Goal: Task Accomplishment & Management: Manage account settings

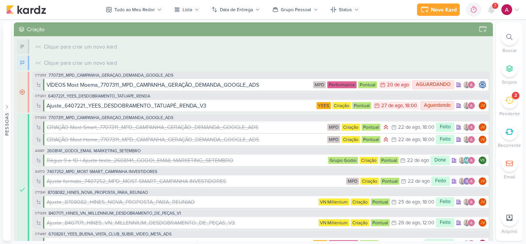
scroll to position [648, 0]
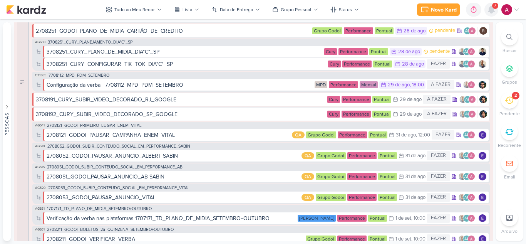
click at [491, 11] on icon at bounding box center [491, 9] width 6 height 7
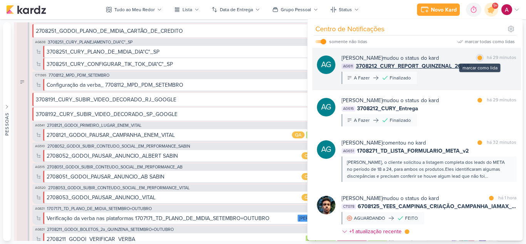
click at [477, 57] on div at bounding box center [479, 57] width 5 height 5
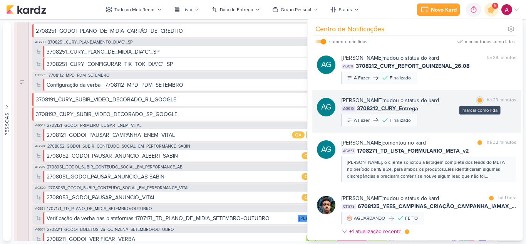
click at [476, 101] on div "marcar como lida" at bounding box center [480, 100] width 8 height 8
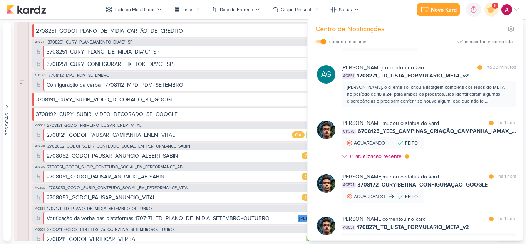
scroll to position [77, 0]
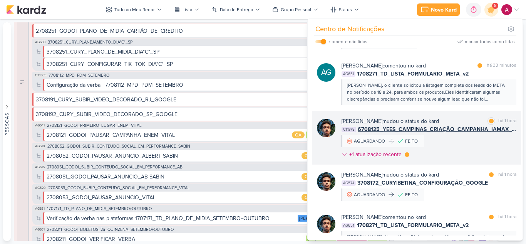
click at [480, 140] on div "Nelito Junior mudou o status do kard marcar como lida há 1 hora CT1378 6708125_…" at bounding box center [429, 139] width 175 height 44
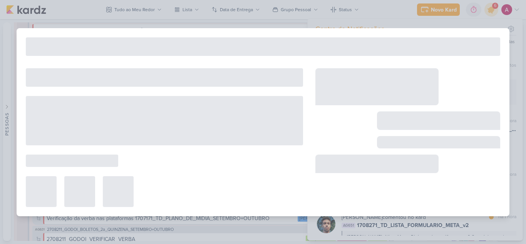
type input "6708125_YEES_CAMPINAS_CRIAÇÃO_CAMPANHA_IAMAX_GOOGLE_ADS"
type input "25 de agosto de 2025 às 18:00"
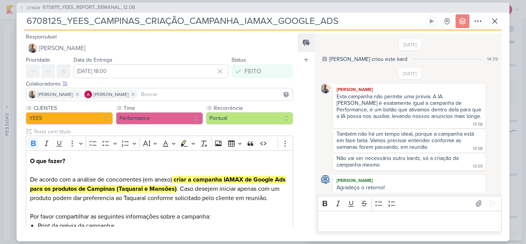
scroll to position [198, 0]
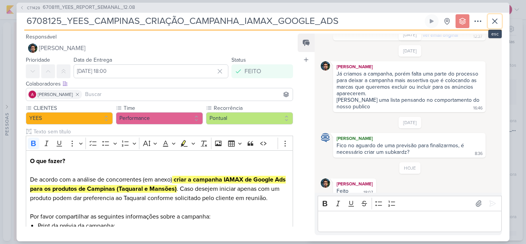
click at [497, 21] on icon at bounding box center [494, 21] width 9 height 9
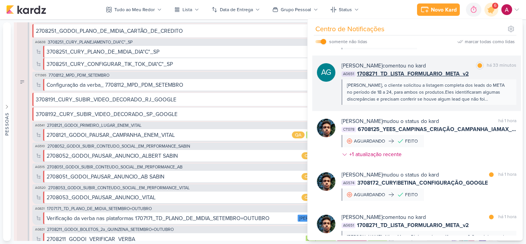
scroll to position [116, 0]
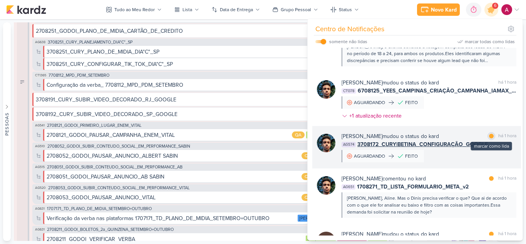
click at [489, 136] on div at bounding box center [491, 136] width 5 height 5
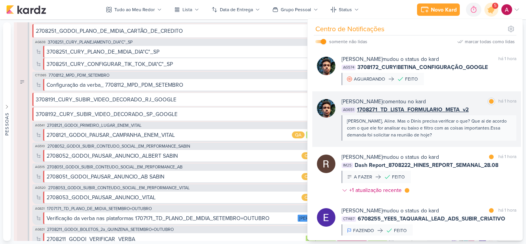
scroll to position [270, 0]
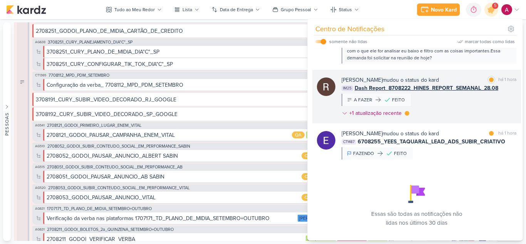
click at [443, 111] on div "Rafael Dornelles mudou o status do kard marcar como lida há 1 hora IM25 Dash Re…" at bounding box center [429, 98] width 175 height 44
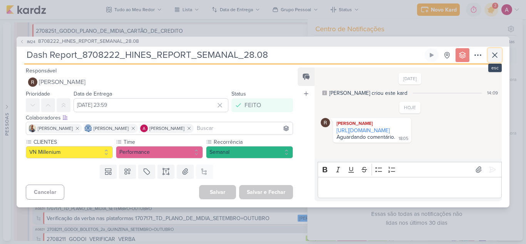
click at [491, 57] on icon at bounding box center [494, 54] width 9 height 9
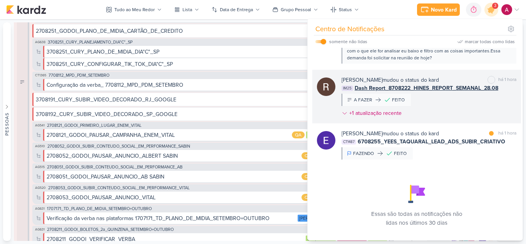
scroll to position [283, 0]
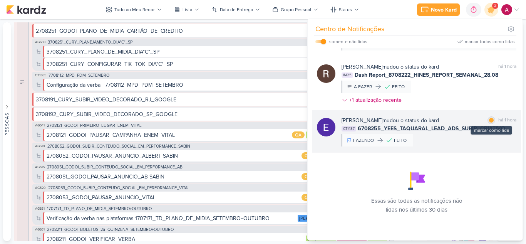
click at [490, 120] on div at bounding box center [491, 120] width 5 height 5
click at [437, 135] on div "Eduardo Quaresma mudou o status do kard marcar como não lida há 1 hora CT1487 6…" at bounding box center [429, 131] width 175 height 30
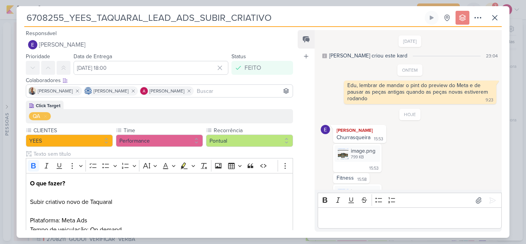
scroll to position [148, 0]
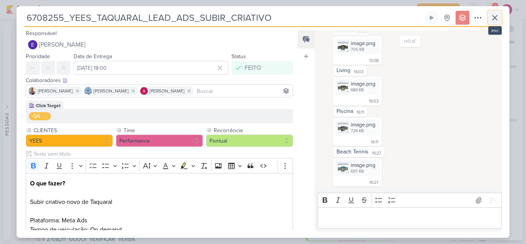
click at [496, 21] on icon at bounding box center [494, 17] width 9 height 9
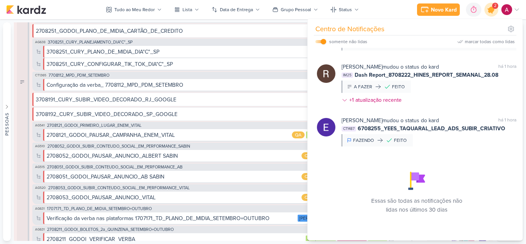
click at [491, 11] on icon at bounding box center [491, 9] width 9 height 9
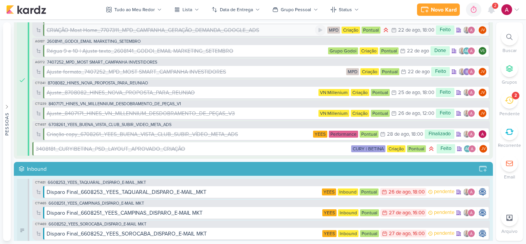
scroll to position [0, 0]
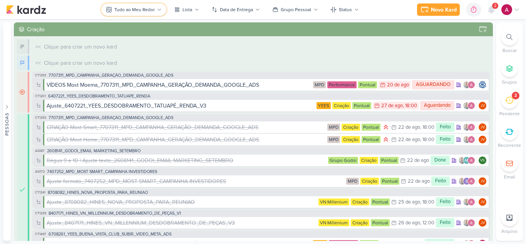
click at [150, 11] on div "Tudo ao Meu Redor" at bounding box center [134, 9] width 40 height 7
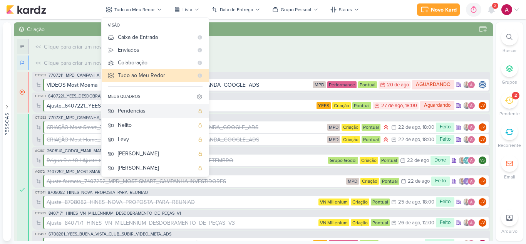
click at [149, 108] on div "Pendencias" at bounding box center [156, 111] width 76 height 8
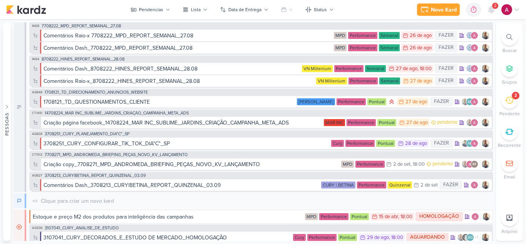
click at [163, 2] on div "Novo Kard Ctrl + k 0h0m Sessão desligada... Hoje 0h0m Semana 0h0m Mês 0h0m" at bounding box center [263, 9] width 514 height 19
click at [161, 6] on button "Pendencias" at bounding box center [150, 9] width 49 height 12
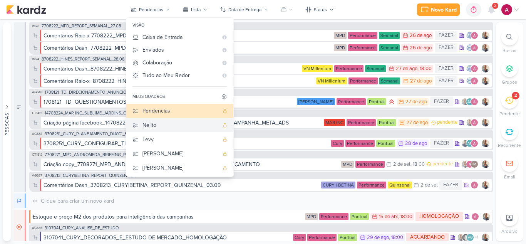
click at [154, 122] on div "Nelito" at bounding box center [180, 125] width 76 height 8
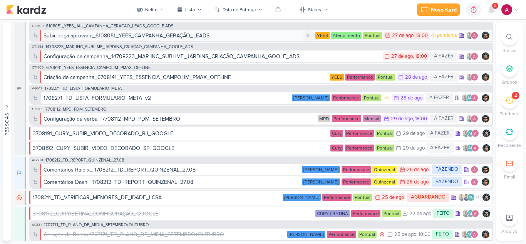
click at [259, 38] on div "Subir peça aprovada_6108051_YEES_CAMPANHA_GERAÇÃO_LEADS" at bounding box center [174, 36] width 260 height 8
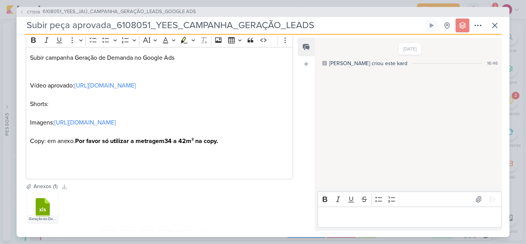
scroll to position [144, 0]
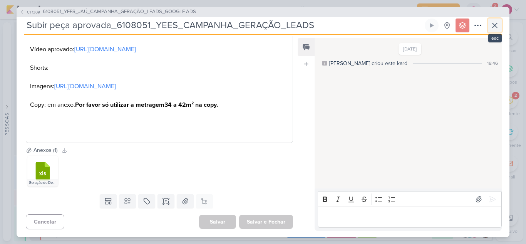
click at [497, 28] on icon at bounding box center [494, 25] width 5 height 5
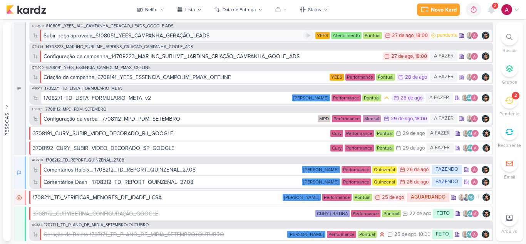
click at [261, 38] on div "Subir peça aprovada_6108051_YEES_CAMPANHA_GERAÇÃO_LEADS" at bounding box center [174, 36] width 260 height 8
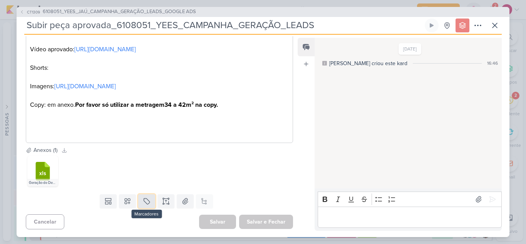
click at [149, 203] on button at bounding box center [146, 201] width 17 height 14
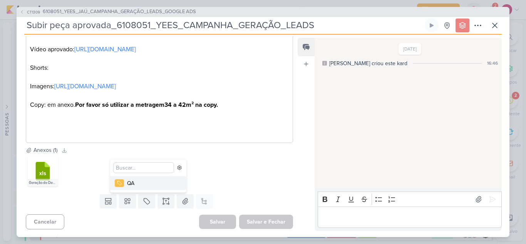
click at [172, 183] on div "QA" at bounding box center [152, 183] width 50 height 8
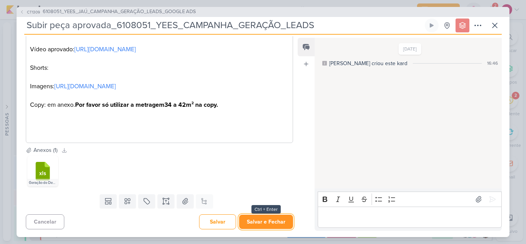
click at [257, 218] on button "Salvar e Fechar" at bounding box center [266, 221] width 54 height 14
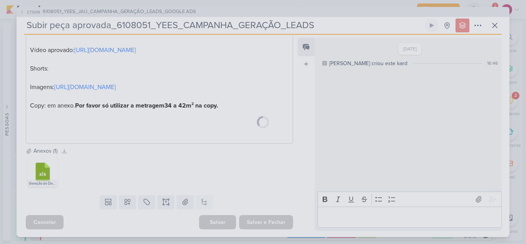
scroll to position [169, 0]
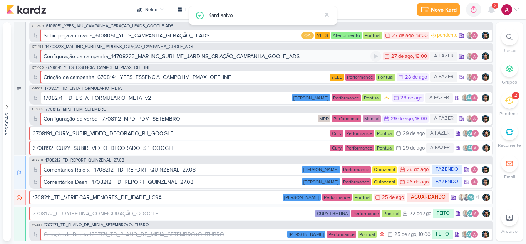
click at [258, 55] on div "Configuração da campanha_14708223_MAR INC_SUBLIME_JARDINS_CRIAÇÃO_CAMPANHA_GOOL…" at bounding box center [172, 56] width 256 height 8
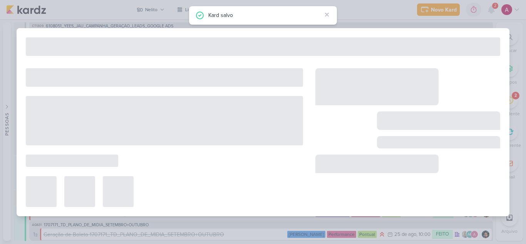
type input "Configuração da campanha_14708223_MAR INC_SUBLIME_JARDINS_CRIAÇÃO_CAMPANHA_GOOL…"
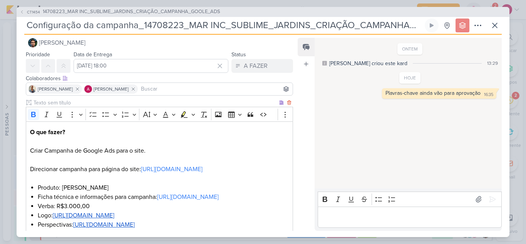
scroll to position [0, 0]
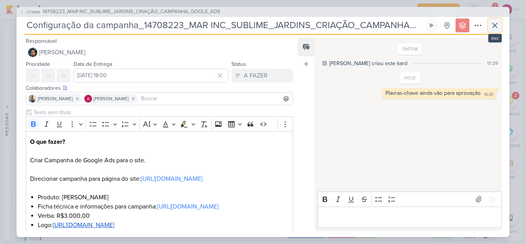
click at [494, 25] on icon at bounding box center [494, 25] width 9 height 9
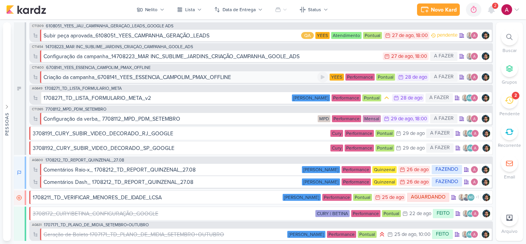
click at [251, 78] on div "Criação da campanha_6708141_YEES_ESSENCIA_CAMPOLIM_PMAX_OFFLINE" at bounding box center [181, 77] width 274 height 8
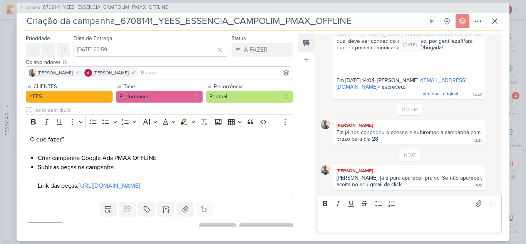
scroll to position [43, 0]
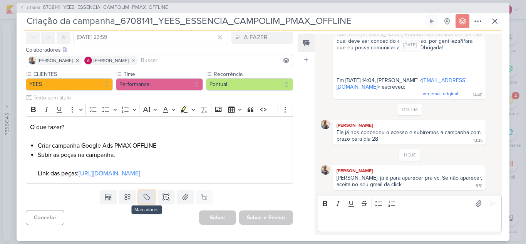
click at [151, 199] on button at bounding box center [146, 197] width 17 height 14
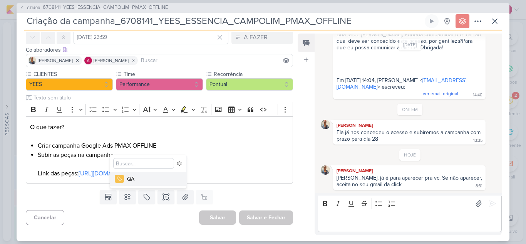
click at [152, 178] on div "QA" at bounding box center [152, 179] width 50 height 8
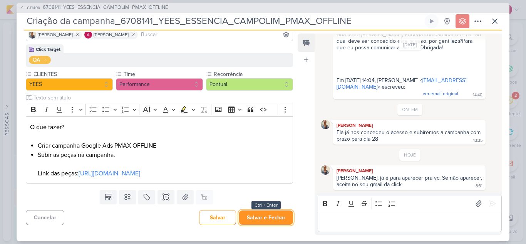
click at [276, 221] on button "Salvar e Fechar" at bounding box center [266, 217] width 54 height 14
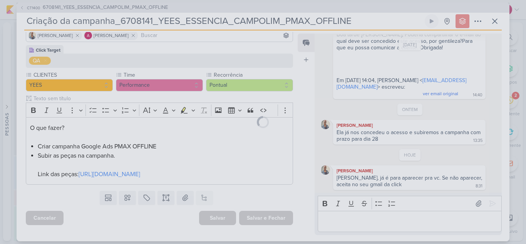
scroll to position [68, 0]
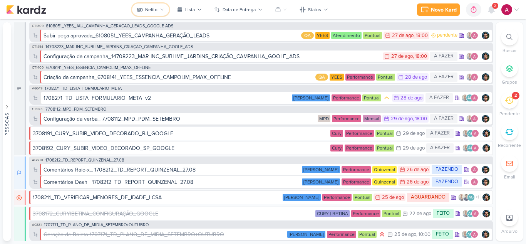
click at [159, 8] on button "Nelito" at bounding box center [150, 9] width 37 height 12
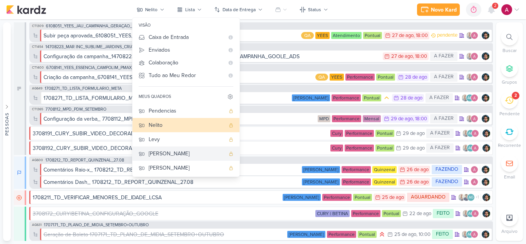
click at [170, 155] on div "[PERSON_NAME]" at bounding box center [187, 153] width 76 height 8
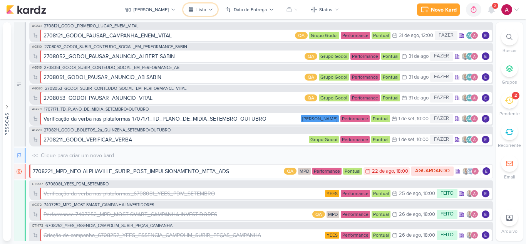
click at [208, 10] on icon at bounding box center [210, 9] width 5 height 5
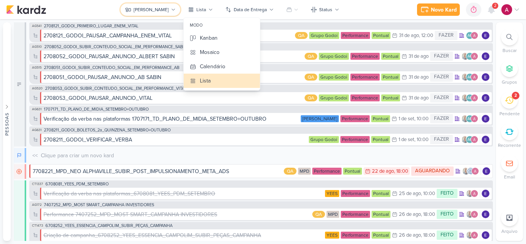
click at [165, 14] on button "[PERSON_NAME]" at bounding box center [151, 9] width 60 height 12
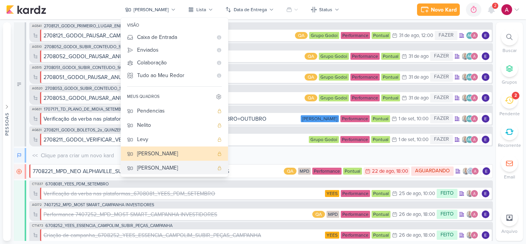
click at [173, 166] on div "[PERSON_NAME]" at bounding box center [175, 168] width 76 height 8
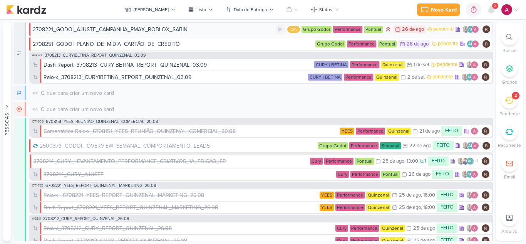
click at [225, 32] on div "2708221_GODOI_AJUSTE_CAMPANHA_PMAX_ROBLOX_SABIN" at bounding box center [154, 29] width 242 height 8
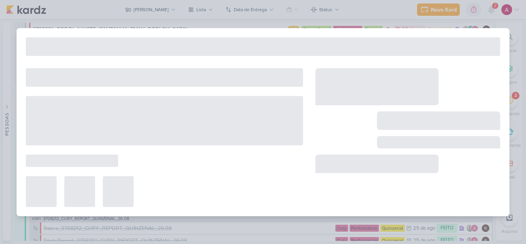
type input "2708221_GODOI_AJUSTE_CAMPANHA_PMAX_ROBLOX_SABIN"
type input "26 de agosto de 2025 às 23:59"
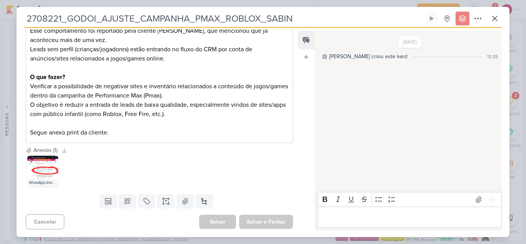
scroll to position [0, 0]
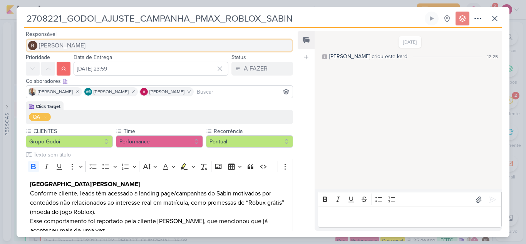
click at [66, 45] on span "[PERSON_NAME]" at bounding box center [62, 45] width 47 height 9
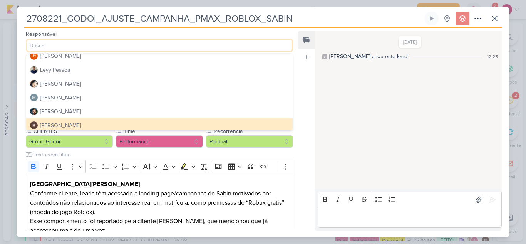
scroll to position [146, 0]
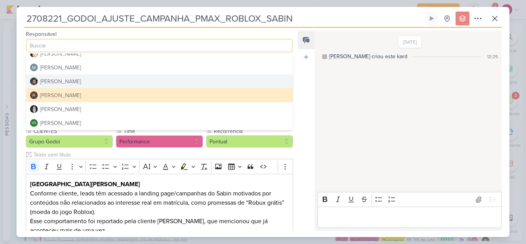
click at [85, 84] on button "[PERSON_NAME]" at bounding box center [159, 81] width 266 height 14
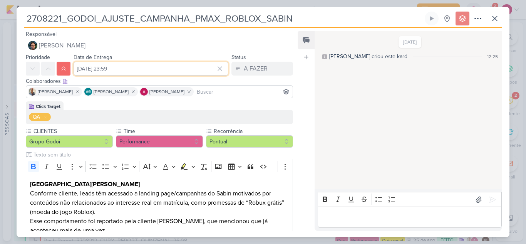
click at [130, 69] on input "26 de agosto de 2025 às 23:59" at bounding box center [151, 69] width 155 height 14
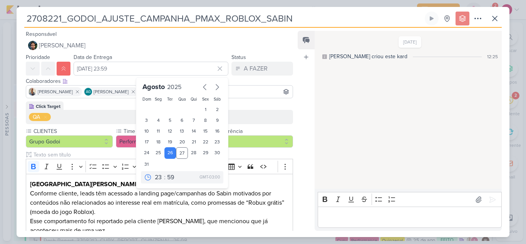
click at [308, 101] on div "Feed Atrelar email Solte o email para atrelar ao kard" at bounding box center [306, 131] width 17 height 200
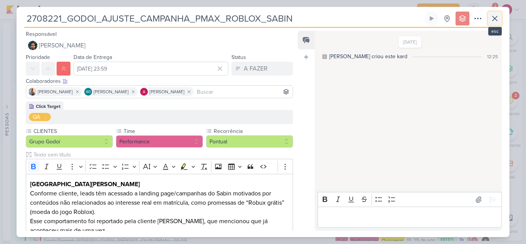
click at [498, 19] on icon at bounding box center [494, 18] width 9 height 9
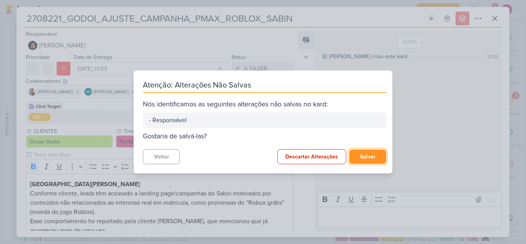
click at [370, 159] on button "Salvar" at bounding box center [367, 156] width 37 height 14
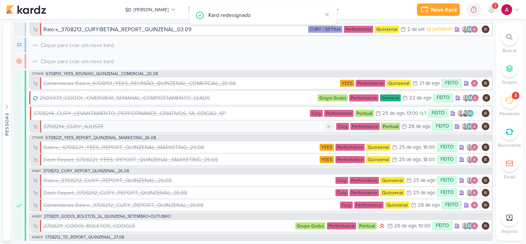
scroll to position [0, 0]
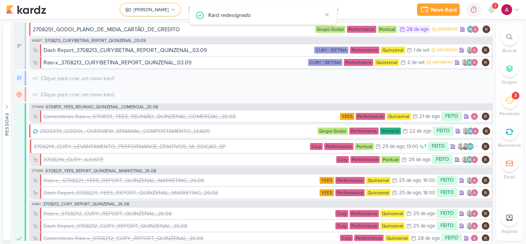
click at [148, 10] on div "[PERSON_NAME]" at bounding box center [151, 9] width 35 height 7
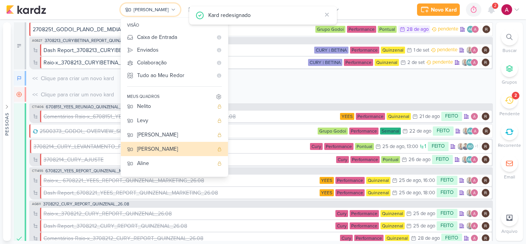
scroll to position [29, 0]
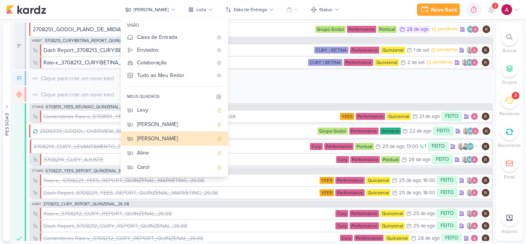
click at [404, 86] on div "2708251_GODOI_PLANO_DE_MIDIA_CARTÃO_DE_CREDITO Grupo Godoi Performance Pontual …" at bounding box center [253, 197] width 479 height 351
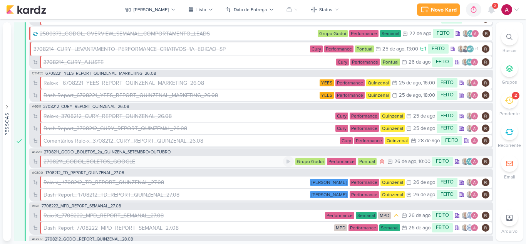
scroll to position [0, 0]
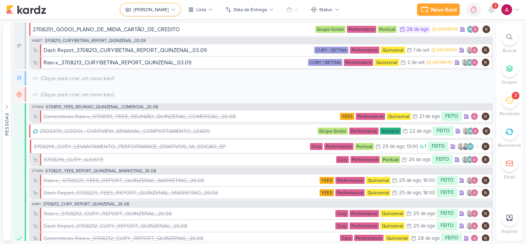
click at [149, 9] on div "[PERSON_NAME]" at bounding box center [151, 9] width 35 height 7
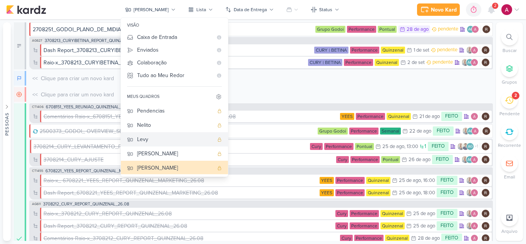
click at [173, 140] on div "Levy" at bounding box center [175, 139] width 76 height 8
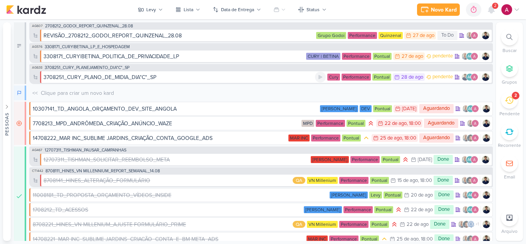
scroll to position [23, 0]
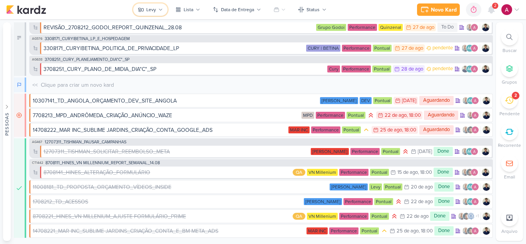
click at [161, 12] on button "Levy" at bounding box center [150, 9] width 34 height 12
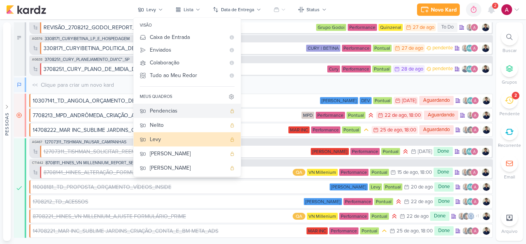
click at [182, 110] on div "Pendencias" at bounding box center [188, 111] width 76 height 8
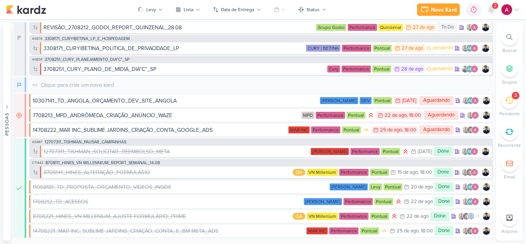
scroll to position [69, 0]
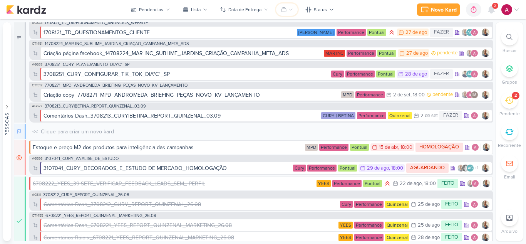
click at [288, 12] on button at bounding box center [287, 9] width 22 height 12
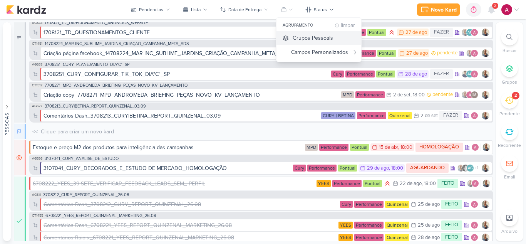
click at [295, 36] on div "Grupos Pessoais" at bounding box center [313, 38] width 40 height 8
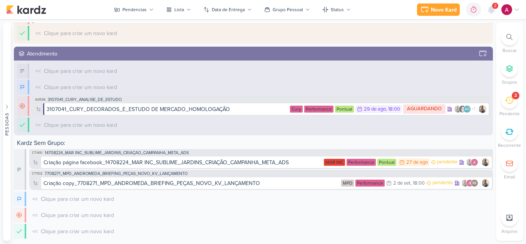
scroll to position [336, 0]
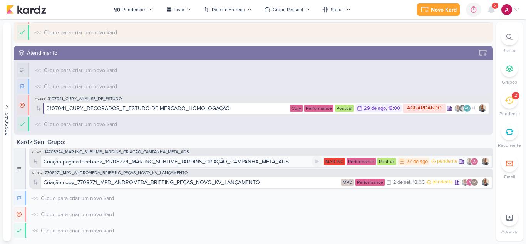
click at [105, 161] on div "Criação página facebook_14708224_MAR INC_SUBLIME_JARDINS_CRIAÇÃO_CAMPANHA_META_…" at bounding box center [166, 161] width 245 height 8
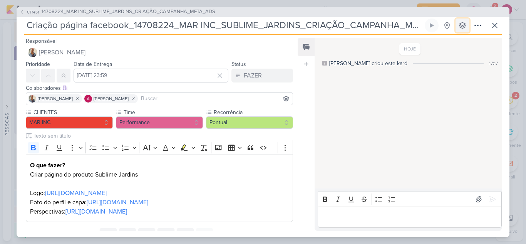
click at [462, 27] on icon at bounding box center [462, 25] width 6 height 6
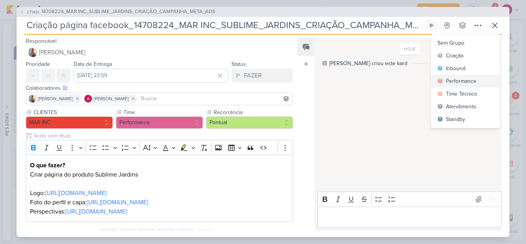
click at [456, 81] on div "Performance" at bounding box center [461, 81] width 30 height 8
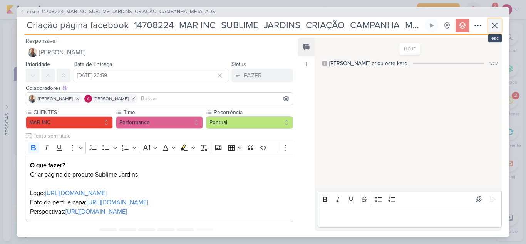
click at [499, 29] on icon at bounding box center [494, 25] width 9 height 9
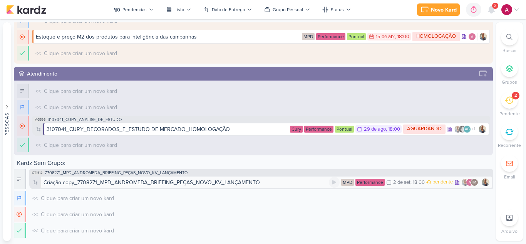
click at [233, 181] on div "Criação copy_7708271_MPD_ANDROMEDA_BRIEFING_PEÇAS_NOVO_KV_LANÇAMENTO" at bounding box center [152, 182] width 216 height 8
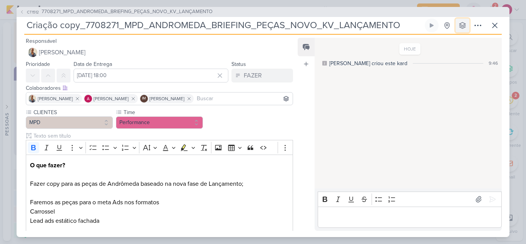
click at [462, 27] on icon at bounding box center [462, 25] width 6 height 6
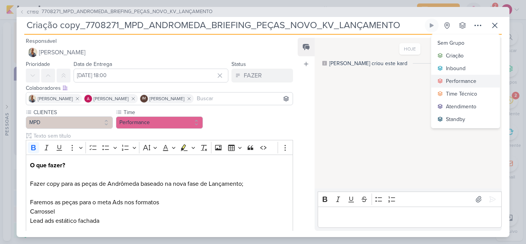
click at [456, 82] on div "Performance" at bounding box center [461, 81] width 30 height 8
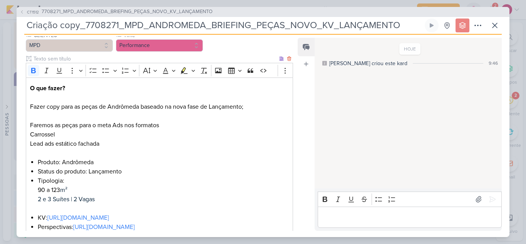
scroll to position [200, 0]
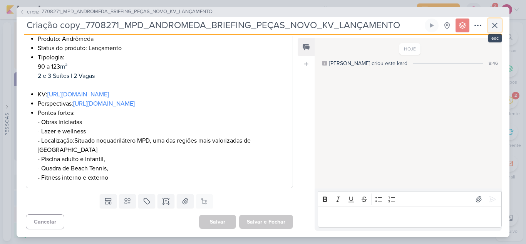
click at [497, 28] on icon at bounding box center [494, 25] width 9 height 9
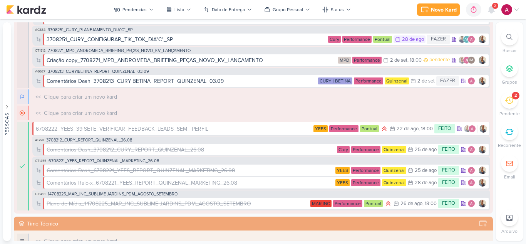
scroll to position [121, 0]
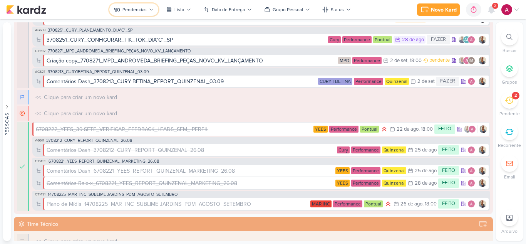
click at [129, 9] on div "Pendencias" at bounding box center [134, 9] width 24 height 7
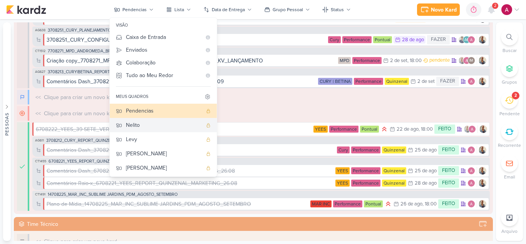
click at [151, 125] on div "Nelito" at bounding box center [164, 125] width 76 height 8
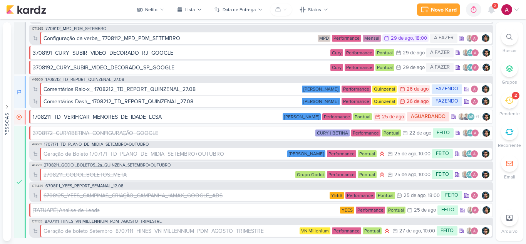
scroll to position [95, 0]
click at [282, 8] on button at bounding box center [281, 9] width 22 height 12
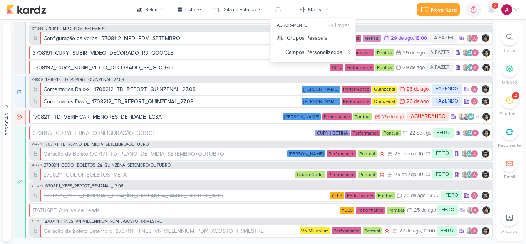
click at [287, 28] on div "agrupamento" at bounding box center [303, 25] width 52 height 6
click at [288, 32] on button "Grupos Pessoais" at bounding box center [313, 38] width 85 height 14
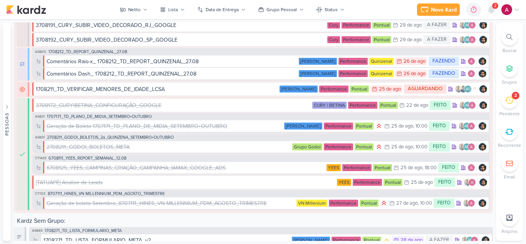
scroll to position [177, 0]
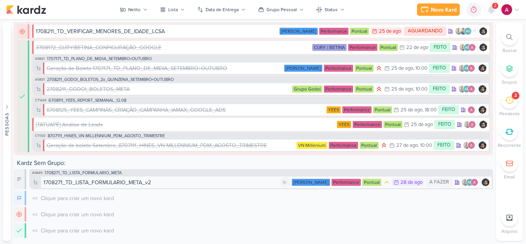
click at [141, 183] on div "1708271_TD_LISTA_FORMULARIO_META_v2" at bounding box center [97, 182] width 107 height 8
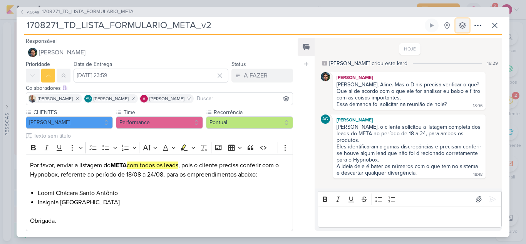
click at [461, 25] on icon at bounding box center [463, 26] width 8 height 8
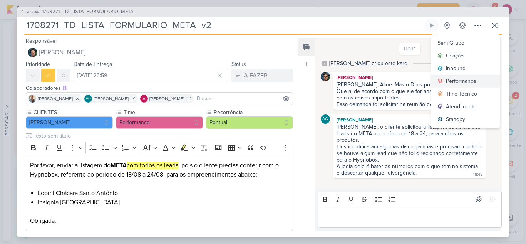
click at [447, 80] on div "Performance" at bounding box center [461, 81] width 30 height 8
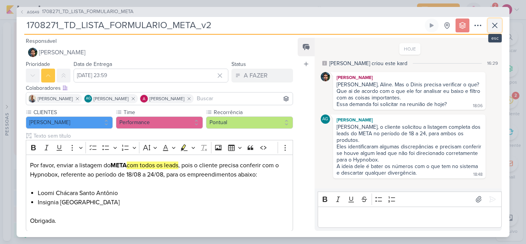
click at [497, 23] on icon at bounding box center [494, 25] width 9 height 9
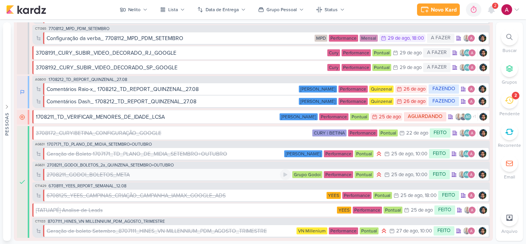
scroll to position [0, 0]
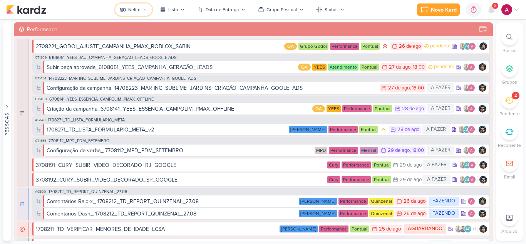
click at [142, 10] on button "Nelito" at bounding box center [133, 9] width 37 height 12
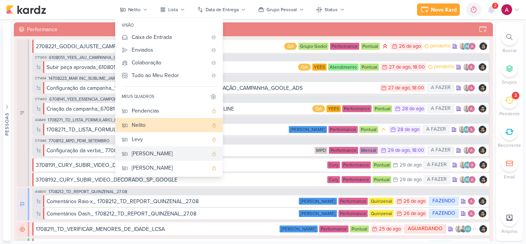
click at [153, 154] on div "[PERSON_NAME]" at bounding box center [170, 153] width 76 height 8
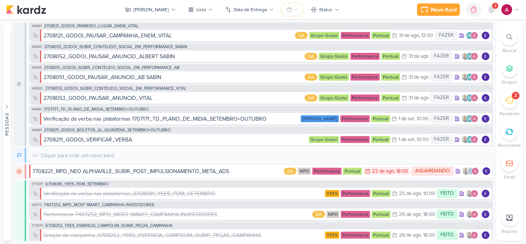
click at [294, 8] on icon at bounding box center [296, 9] width 5 height 5
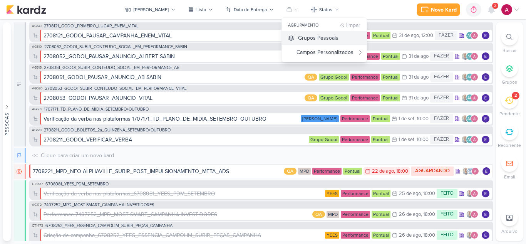
click at [288, 38] on icon at bounding box center [291, 38] width 6 height 6
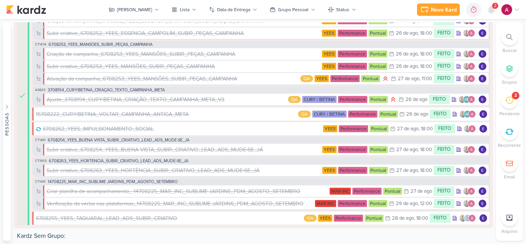
scroll to position [360, 0]
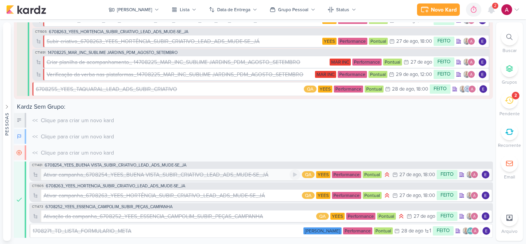
click at [230, 174] on div "Ativar campanha_6708254_YEES_BUENA VISTA_SUBIR_CRIATIVO_LEAD_ADS_MUDE-SE_JÁ" at bounding box center [156, 175] width 225 height 8
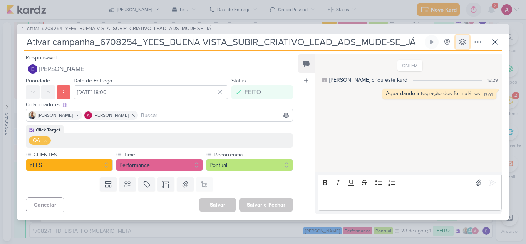
click at [465, 45] on icon at bounding box center [463, 42] width 8 height 8
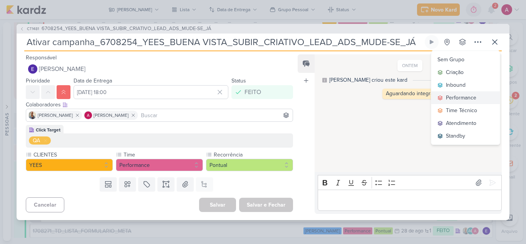
click at [452, 93] on button "Performance" at bounding box center [465, 97] width 69 height 13
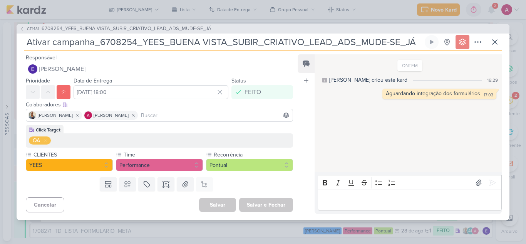
scroll to position [352, 0]
click at [495, 42] on icon at bounding box center [494, 42] width 5 height 5
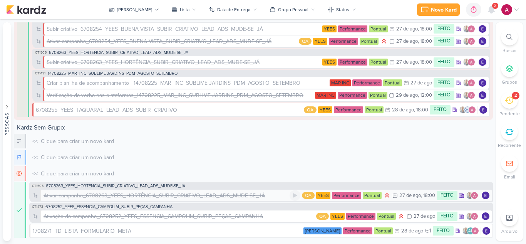
click at [140, 197] on div "Ativar campanha_6708263_YEES_HORTÊNCIA_SUBIR_CRIATIVO_LEAD_ADS_MUDE-SE_JÁ" at bounding box center [154, 195] width 221 height 8
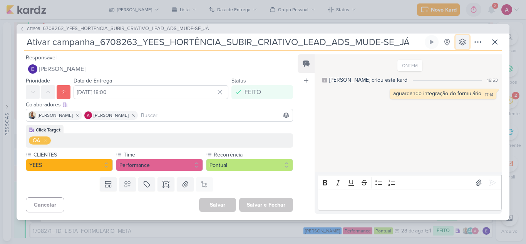
click at [459, 40] on button at bounding box center [463, 42] width 14 height 14
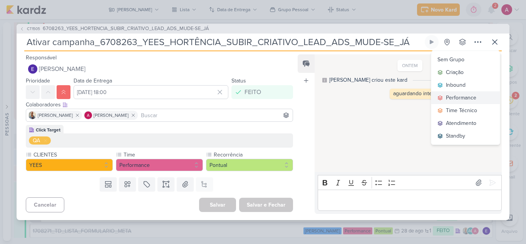
click at [453, 100] on div "Performance" at bounding box center [461, 98] width 30 height 8
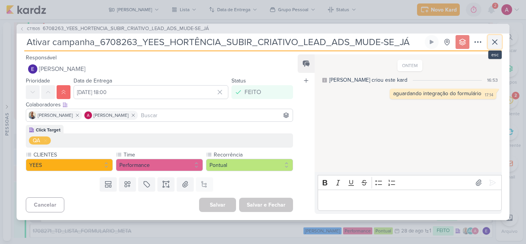
click at [496, 46] on icon at bounding box center [494, 41] width 9 height 9
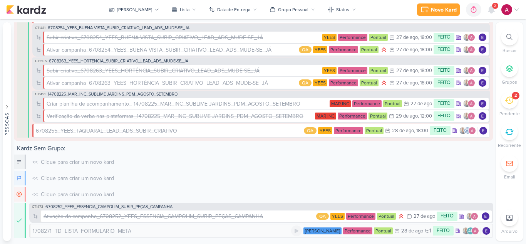
scroll to position [343, 0]
click at [176, 217] on div "Ativação da campanha_6708252_YEES_ESSENCIA_CAMPOLIM_SUBIR_PEÇAS_CAMPANHA" at bounding box center [153, 216] width 219 height 8
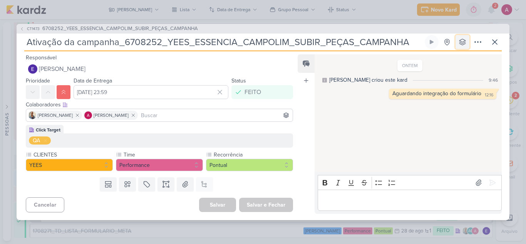
click at [461, 42] on icon at bounding box center [462, 42] width 6 height 6
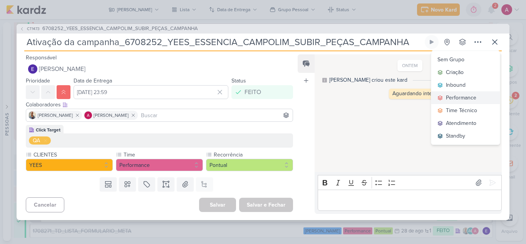
click at [455, 99] on div "Performance" at bounding box center [461, 98] width 30 height 8
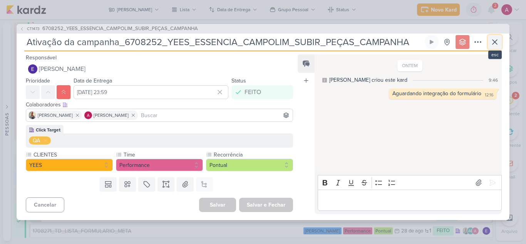
click at [499, 45] on icon at bounding box center [494, 41] width 9 height 9
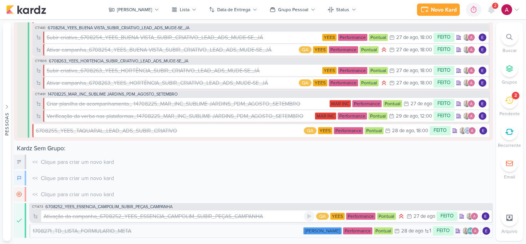
scroll to position [335, 0]
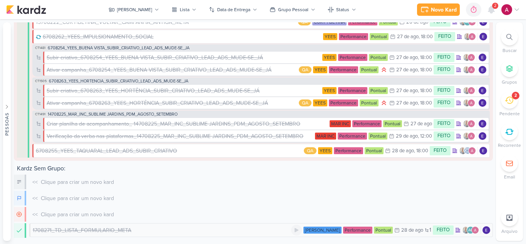
click at [162, 227] on div "1708271_TD_LISTA_FORMULARIO_META" at bounding box center [162, 230] width 258 height 8
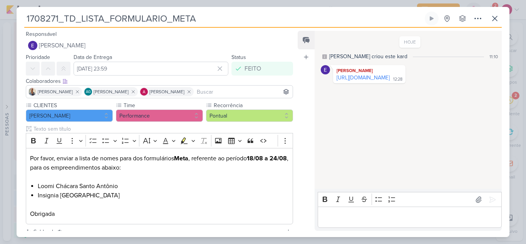
click at [459, 26] on div "1708271_TD_LISTA_FORMULARIO_META Criado por Aline Sem Grupo Criação" at bounding box center [262, 20] width 477 height 16
click at [461, 20] on icon at bounding box center [462, 18] width 6 height 6
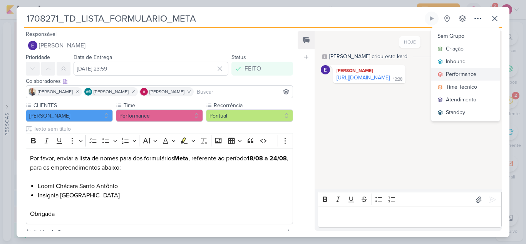
click at [467, 70] on div "Performance" at bounding box center [461, 74] width 30 height 8
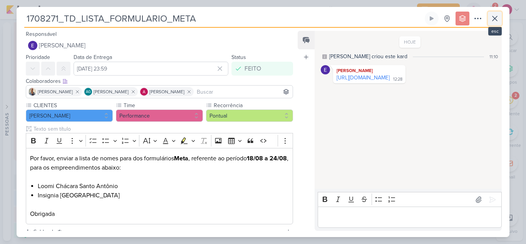
click at [497, 23] on button at bounding box center [495, 19] width 14 height 14
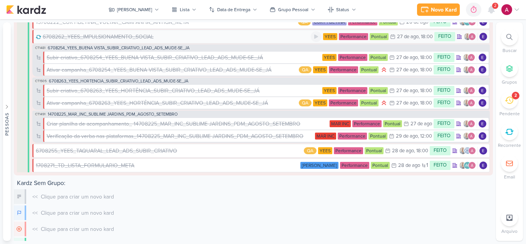
scroll to position [350, 0]
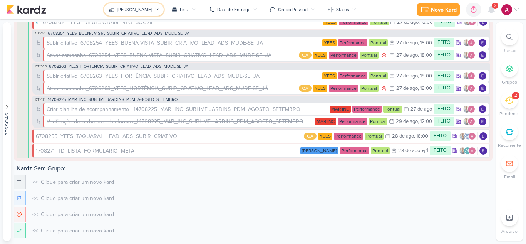
click at [139, 9] on div "[PERSON_NAME]" at bounding box center [134, 9] width 35 height 7
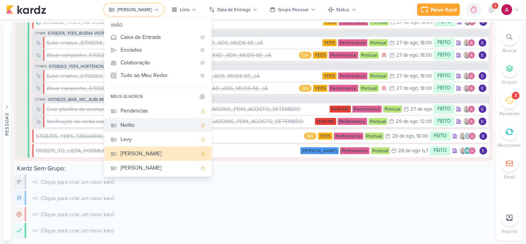
scroll to position [29, 0]
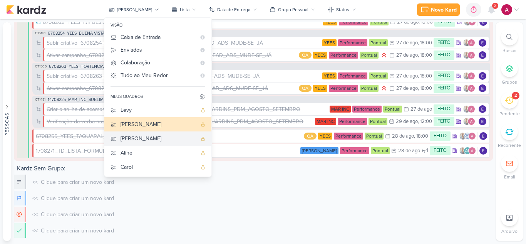
click at [157, 137] on div "[PERSON_NAME]" at bounding box center [159, 138] width 76 height 8
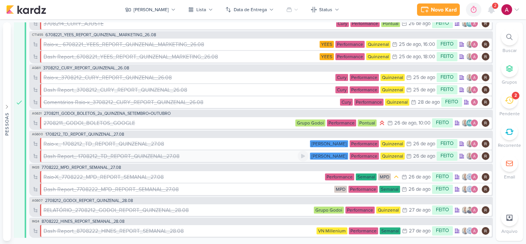
scroll to position [0, 0]
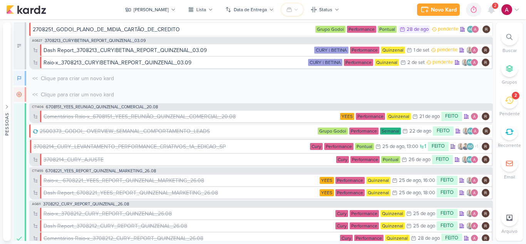
click at [287, 10] on icon at bounding box center [289, 10] width 5 height 4
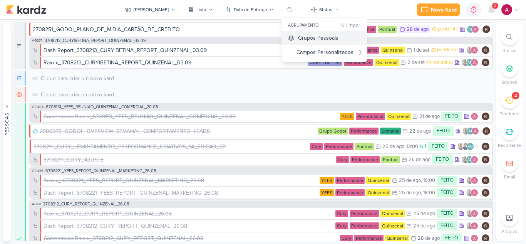
click at [298, 36] on div "Grupos Pessoais" at bounding box center [318, 38] width 40 height 8
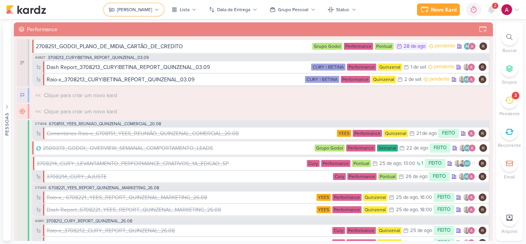
click at [135, 10] on div "[PERSON_NAME]" at bounding box center [134, 9] width 35 height 7
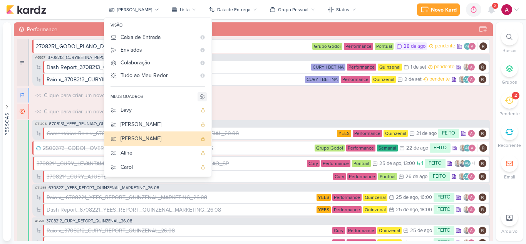
click at [205, 98] on icon at bounding box center [202, 97] width 6 height 6
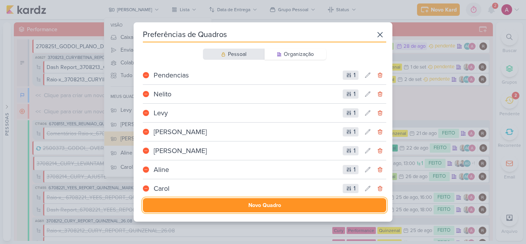
click at [232, 204] on button "Novo Quadro" at bounding box center [264, 205] width 243 height 14
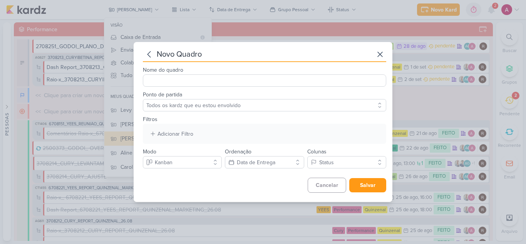
click at [193, 83] on input "Nome do quadro" at bounding box center [264, 80] width 243 height 12
type input "Mari"
click at [182, 131] on div "Adicionar Filtro" at bounding box center [175, 134] width 36 height 8
click at [184, 146] on div "Responsável" at bounding box center [177, 148] width 31 height 8
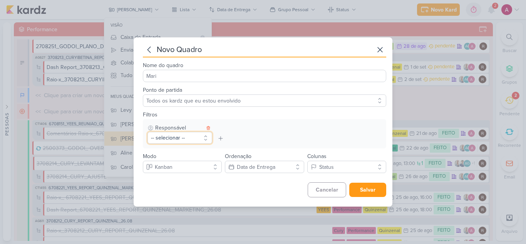
click at [182, 137] on button "-- selecionar --" at bounding box center [179, 138] width 65 height 12
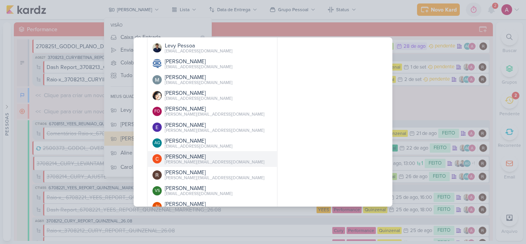
scroll to position [155, 0]
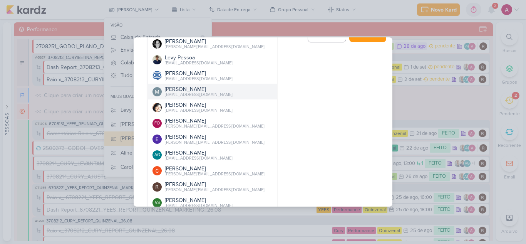
click at [193, 94] on div "mariana@clicktarget.com.br" at bounding box center [199, 95] width 68 height 6
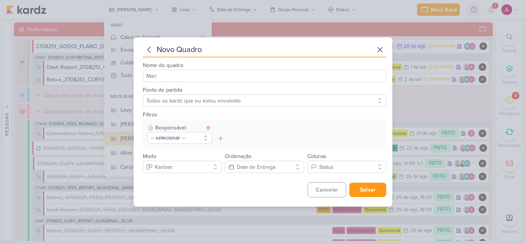
scroll to position [0, 0]
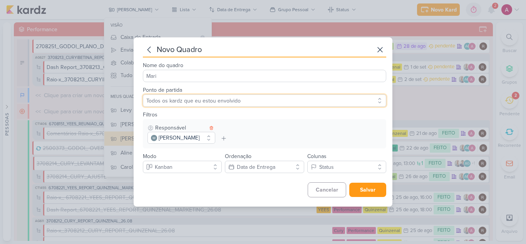
click at [241, 102] on select "Todos os kardz que eu estou envolvido" at bounding box center [264, 100] width 243 height 12
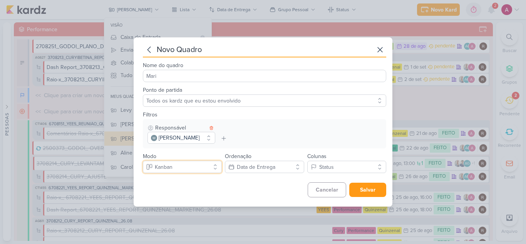
click at [194, 165] on button "Kanban" at bounding box center [182, 167] width 79 height 12
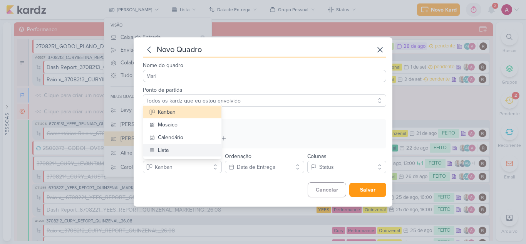
click at [176, 148] on button "Lista" at bounding box center [182, 150] width 78 height 13
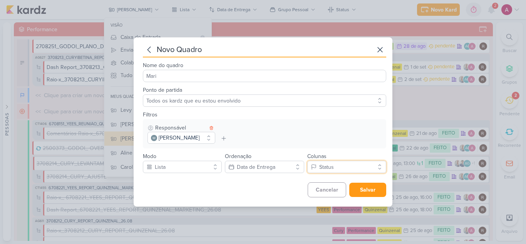
click at [338, 161] on button "Status" at bounding box center [346, 167] width 79 height 12
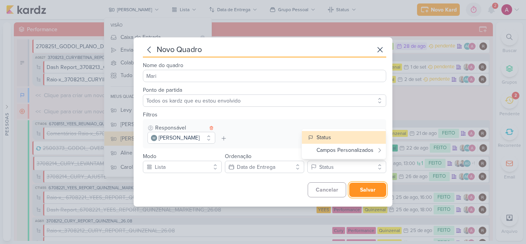
click at [364, 191] on button "Salvar" at bounding box center [367, 190] width 37 height 14
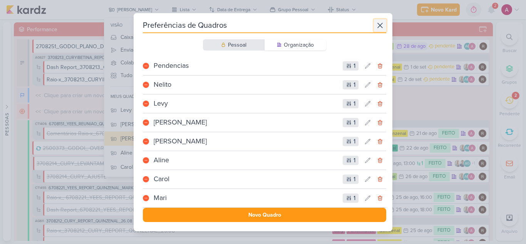
click at [382, 24] on button at bounding box center [380, 25] width 12 height 12
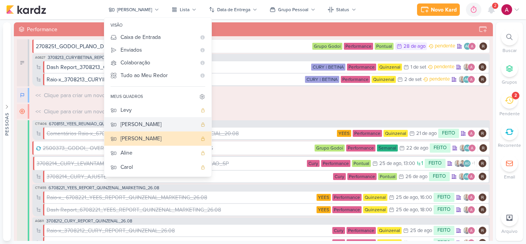
scroll to position [44, 0]
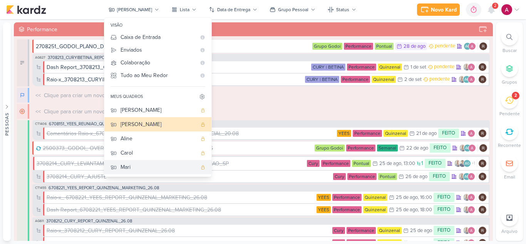
click at [156, 166] on div "Mari" at bounding box center [159, 167] width 76 height 8
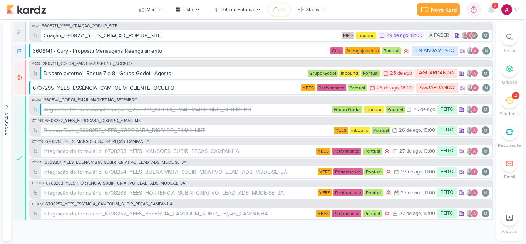
click at [285, 7] on icon at bounding box center [283, 9] width 5 height 5
click at [288, 37] on div "Grupos Pessoais" at bounding box center [305, 38] width 40 height 8
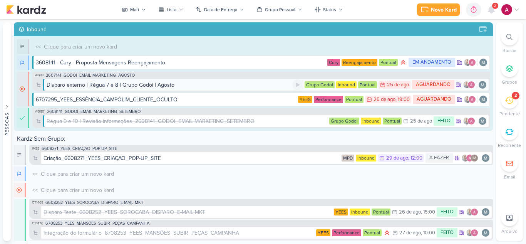
scroll to position [64, 0]
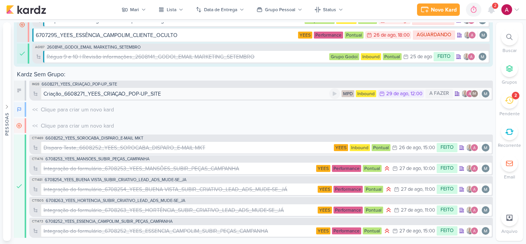
click at [171, 88] on div "Criação_6608271_YEES_CRIAÇAO_POP-UP_SITE MPD Inbound 29/8 29 de ago , 12:00 A F…" at bounding box center [266, 93] width 452 height 12
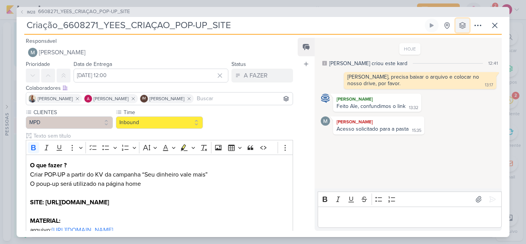
click at [461, 20] on button at bounding box center [463, 25] width 14 height 14
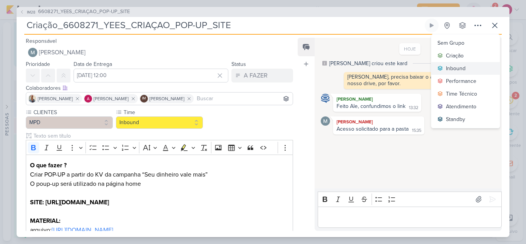
click at [455, 70] on div "Inbound" at bounding box center [456, 68] width 20 height 8
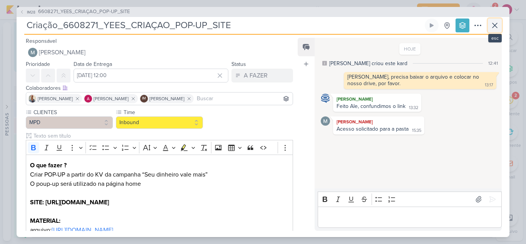
click at [491, 25] on icon at bounding box center [494, 25] width 9 height 9
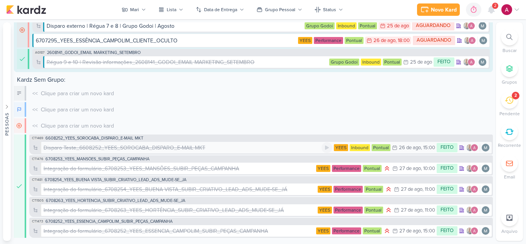
click at [203, 145] on div "Disparo Teste_6608252_YEES_SOROCABA_DISPARO_E-MAIL MKT" at bounding box center [125, 148] width 162 height 8
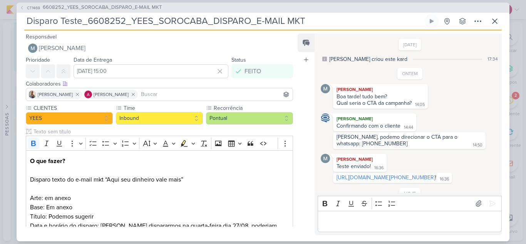
scroll to position [52, 0]
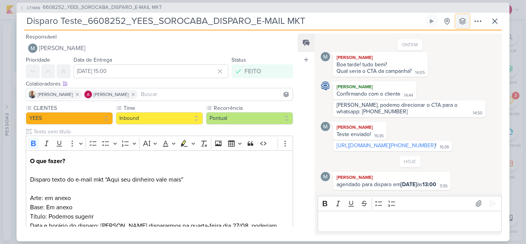
click at [461, 25] on button at bounding box center [463, 21] width 14 height 14
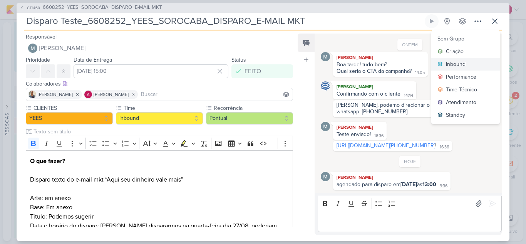
click at [464, 66] on div "Inbound" at bounding box center [456, 64] width 20 height 8
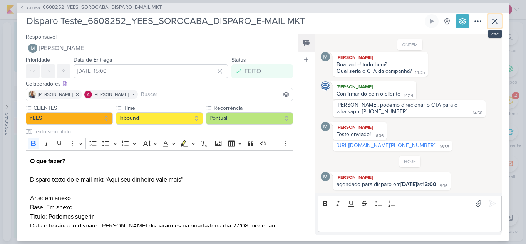
click at [494, 23] on icon at bounding box center [494, 21] width 9 height 9
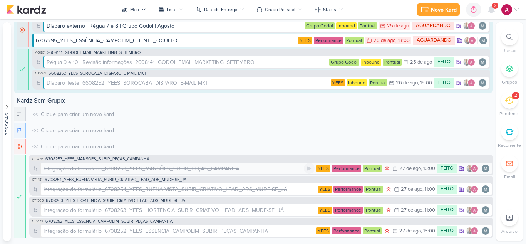
click at [228, 171] on div "Integração do formulário_6708253_YEES_MANSÕES_SUBIR_PEÇAS_CAMPANHA" at bounding box center [142, 168] width 196 height 8
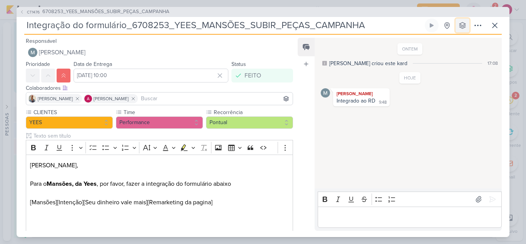
click at [464, 27] on icon at bounding box center [463, 26] width 8 height 8
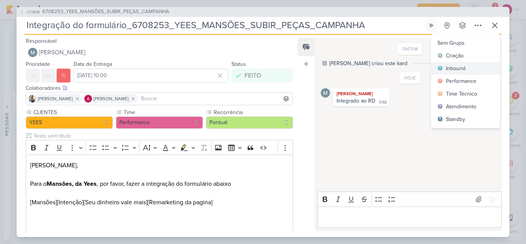
click at [465, 68] on div "Inbound" at bounding box center [456, 68] width 20 height 8
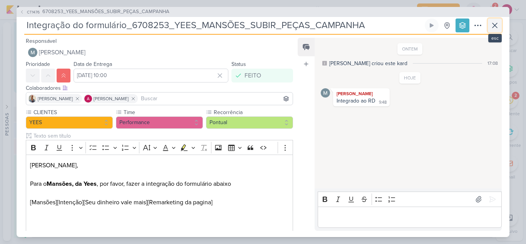
click at [495, 25] on icon at bounding box center [494, 25] width 5 height 5
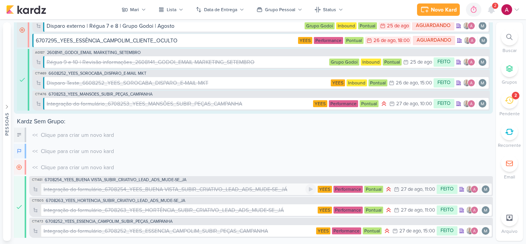
click at [226, 183] on div "Integração do formulário_6708254_YEES_BUENA VISTA_SUBIR_CRIATIVO_LEAD_ADS_MUDE-…" at bounding box center [266, 189] width 452 height 12
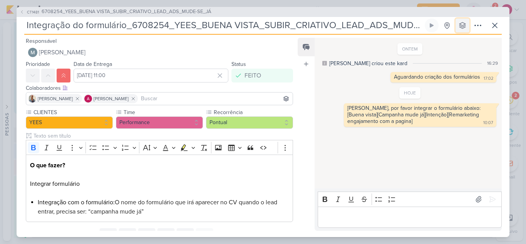
click at [459, 28] on icon at bounding box center [463, 26] width 8 height 8
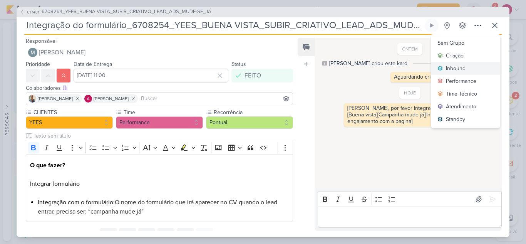
click at [454, 74] on button "Inbound" at bounding box center [465, 68] width 69 height 13
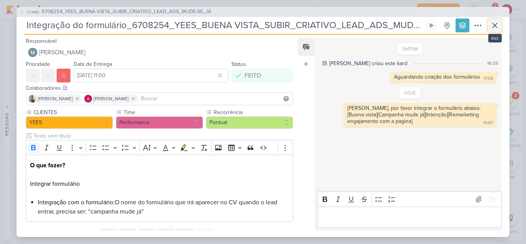
click at [490, 26] on button at bounding box center [495, 25] width 14 height 14
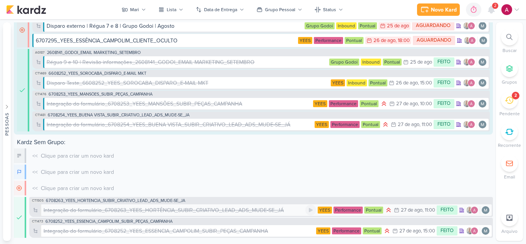
click at [223, 209] on div "Integração do formulário_6708263_YEES_HORTÊNCIA_SUBIR_CRIATIVO_LEAD_ADS_MUDE-SE…" at bounding box center [164, 210] width 240 height 8
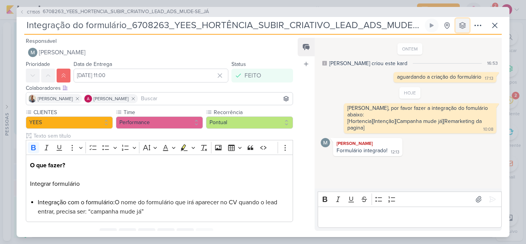
click at [463, 28] on icon at bounding box center [462, 25] width 6 height 6
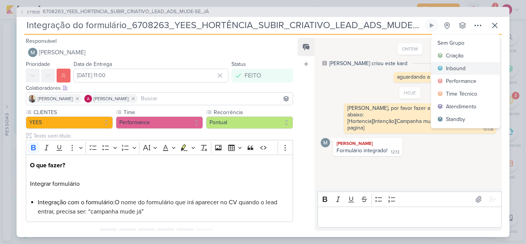
click at [457, 70] on div "Inbound" at bounding box center [456, 68] width 20 height 8
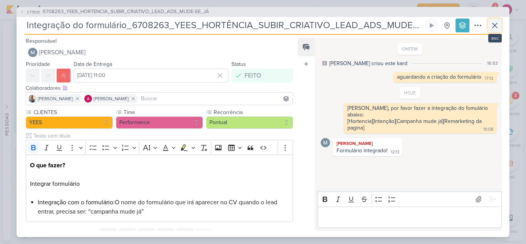
click at [491, 27] on icon at bounding box center [494, 25] width 9 height 9
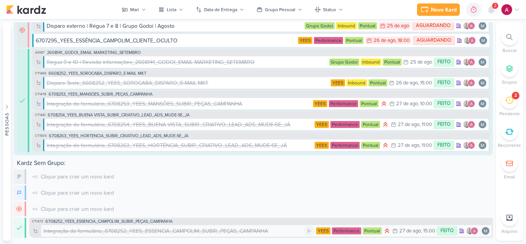
click at [241, 225] on div "Integração do formulário_6708252_YEES_ESSENCIA_CAMPOLIM_SUBIR_PEÇAS_CAMPANHA YE…" at bounding box center [266, 230] width 452 height 12
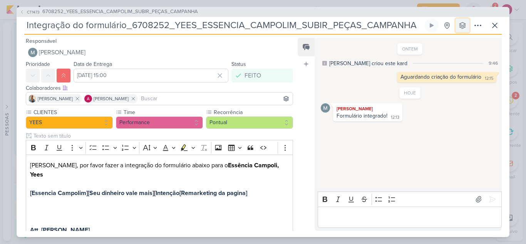
click at [464, 28] on icon at bounding box center [463, 26] width 8 height 8
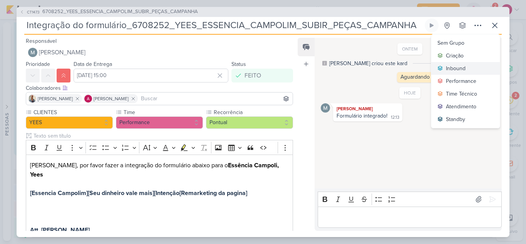
click at [455, 72] on div "Inbound" at bounding box center [456, 68] width 20 height 8
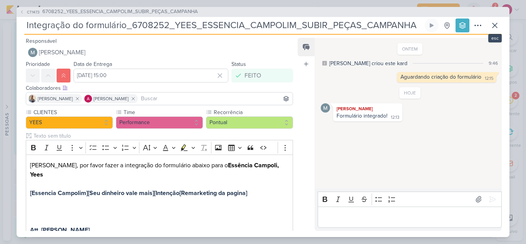
scroll to position [70, 0]
click at [491, 30] on button at bounding box center [495, 25] width 14 height 14
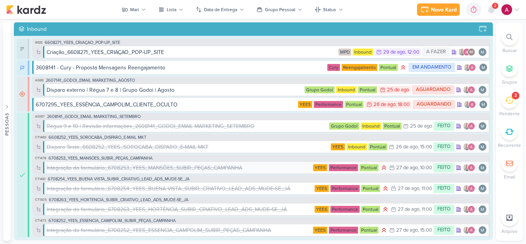
scroll to position [0, 0]
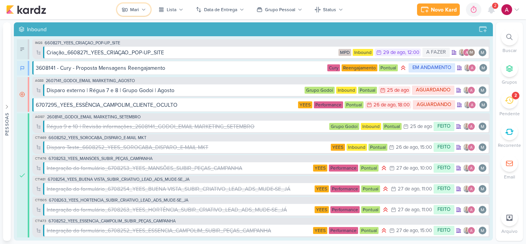
click at [139, 7] on div "Mari" at bounding box center [134, 9] width 9 height 7
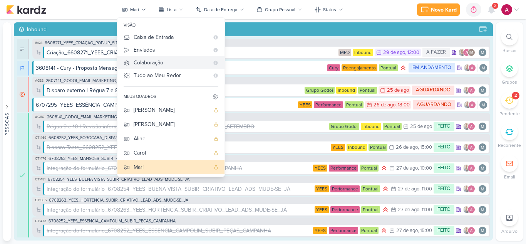
click at [166, 61] on div "Colaboração" at bounding box center [171, 63] width 75 height 8
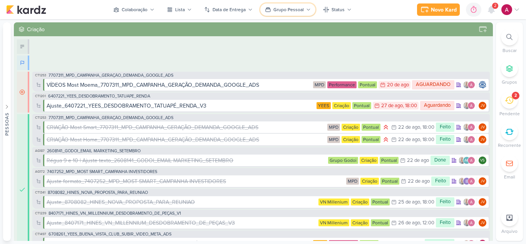
click at [284, 12] on div "Grupo Pessoal" at bounding box center [288, 9] width 30 height 7
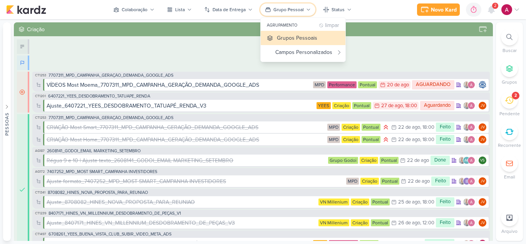
click at [290, 10] on div "Grupo Pessoal" at bounding box center [288, 9] width 30 height 7
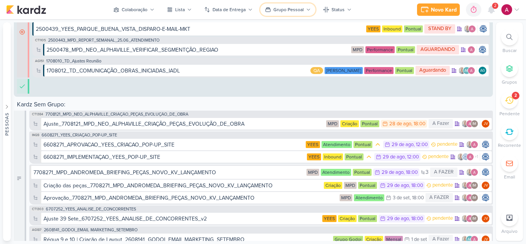
scroll to position [3742, 0]
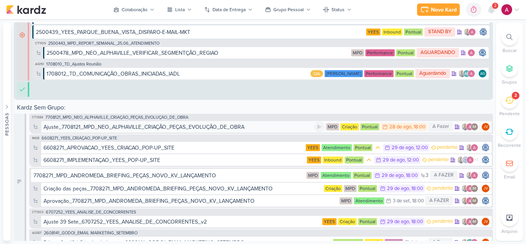
click at [144, 126] on div "Ajuste_7708121_MPD_NEO_ALPHAVILLE_CRIAÇÃO_PEÇAS_EVOLUÇÃO_DE_OBRA" at bounding box center [144, 127] width 201 height 8
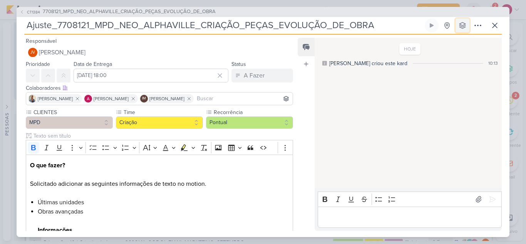
click at [465, 22] on icon at bounding box center [463, 26] width 8 height 8
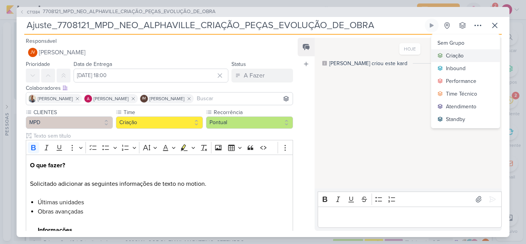
click at [461, 53] on div "Criação" at bounding box center [455, 56] width 18 height 8
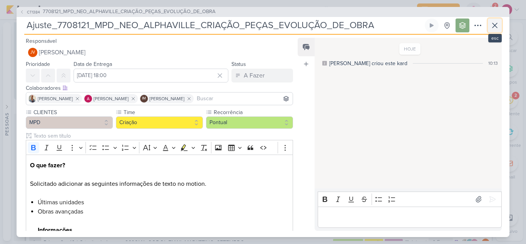
click at [499, 26] on icon at bounding box center [494, 25] width 9 height 9
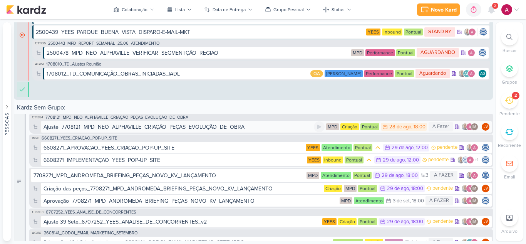
click at [171, 127] on div "Ajuste_7708121_MPD_NEO_ALPHAVILLE_CRIAÇÃO_PEÇAS_EVOLUÇÃO_DE_OBRA" at bounding box center [144, 127] width 201 height 8
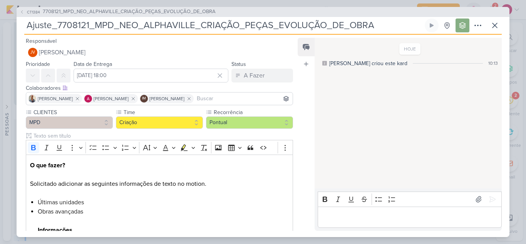
scroll to position [3747, 0]
click at [492, 28] on icon at bounding box center [494, 25] width 9 height 9
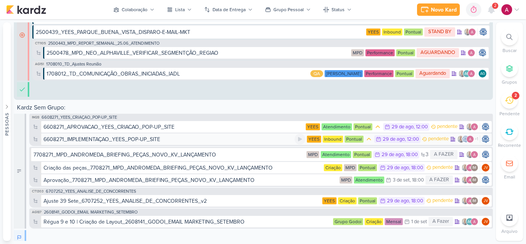
scroll to position [3785, 0]
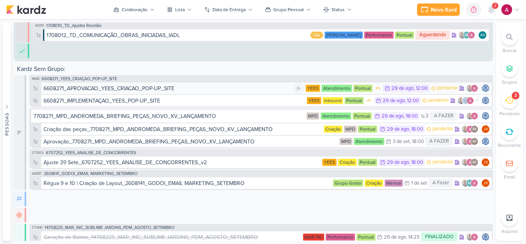
click at [178, 90] on div "6608271_APROVACAO_YEES_CRIACAO_POP-UP_SITE" at bounding box center [169, 88] width 250 height 8
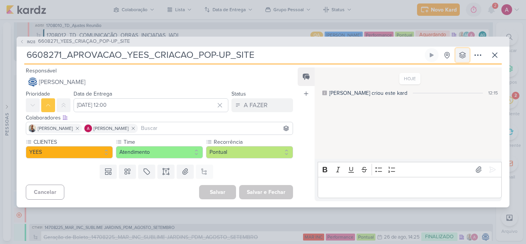
click at [460, 55] on icon at bounding box center [463, 55] width 8 height 8
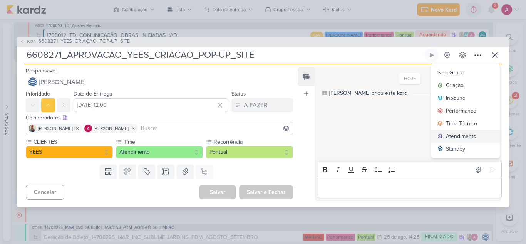
click at [470, 136] on div "Atendimento" at bounding box center [461, 136] width 30 height 8
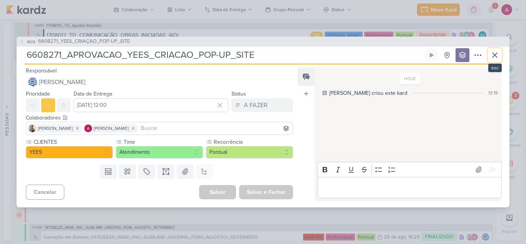
click at [496, 57] on icon at bounding box center [494, 54] width 9 height 9
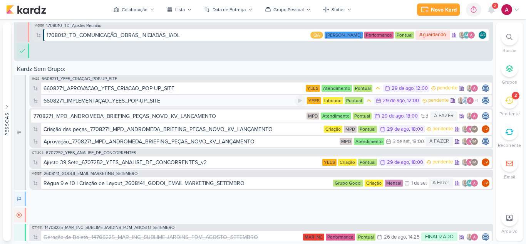
click at [133, 102] on div "6608271_IMPLEMENTAÇAO_YEES_POP-UP_SITE" at bounding box center [102, 101] width 117 height 8
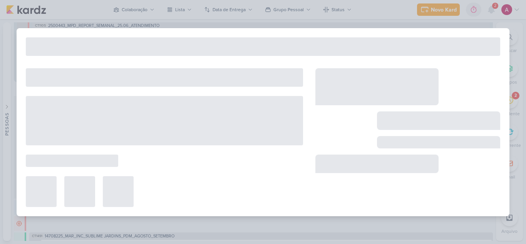
scroll to position [3806, 0]
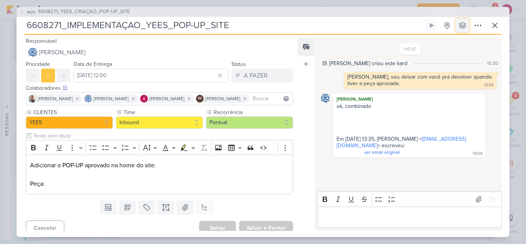
click at [463, 25] on icon at bounding box center [463, 26] width 8 height 8
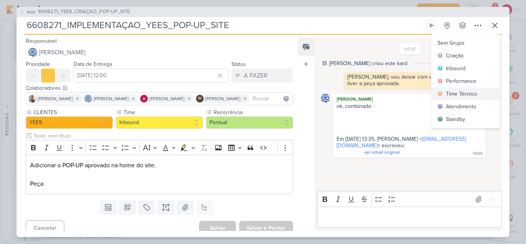
click at [465, 95] on div "Time Técnico" at bounding box center [461, 94] width 31 height 8
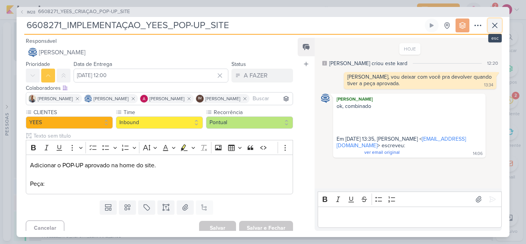
click at [496, 28] on icon at bounding box center [494, 25] width 9 height 9
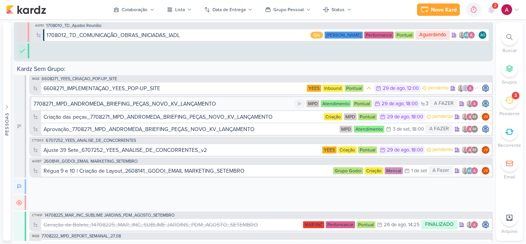
click at [171, 104] on div "7708271_MPD_ANDROMEDA_BRIEFING_PEÇAS_NOVO_KV_LANÇAMENTO" at bounding box center [124, 104] width 183 height 8
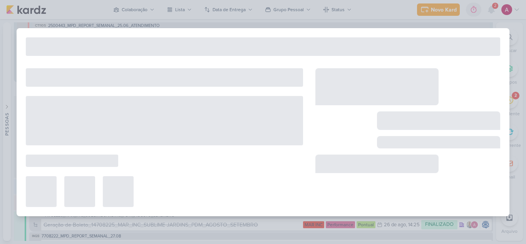
scroll to position [3827, 0]
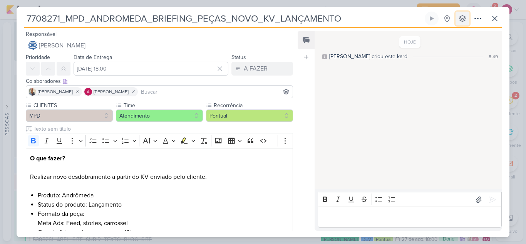
click at [461, 20] on icon at bounding box center [463, 19] width 8 height 8
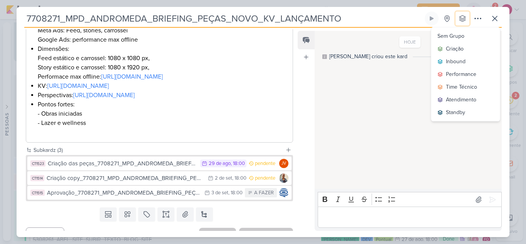
scroll to position [233, 0]
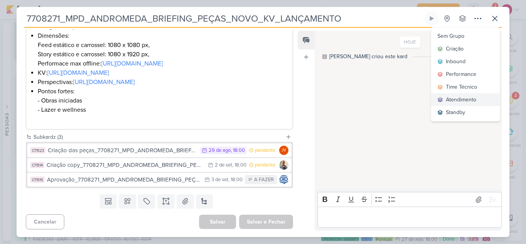
click at [468, 98] on div "Atendimento" at bounding box center [461, 99] width 30 height 8
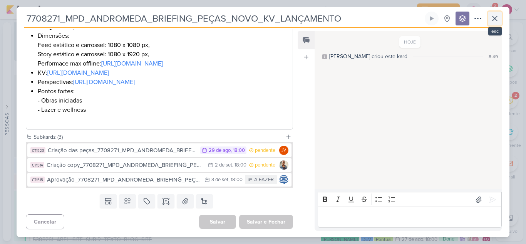
click at [494, 21] on icon at bounding box center [494, 18] width 9 height 9
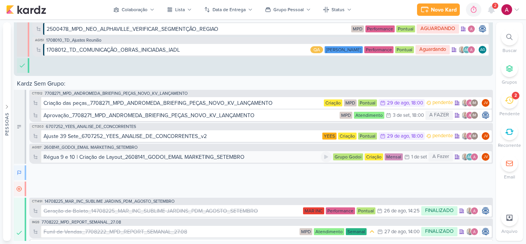
scroll to position [3842, 0]
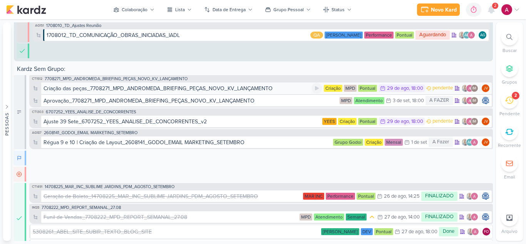
click at [220, 90] on div "Criação das peças_7708271_MPD_ANDROMEDA_BRIEFING_PEÇAS_NOVO_KV_LANÇAMENTO" at bounding box center [158, 88] width 229 height 8
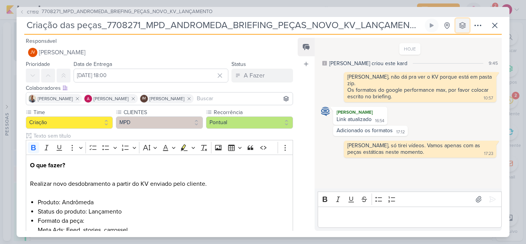
click at [463, 25] on icon at bounding box center [463, 26] width 8 height 8
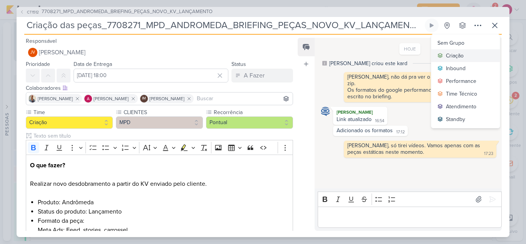
click at [467, 51] on button "Criação" at bounding box center [465, 55] width 69 height 13
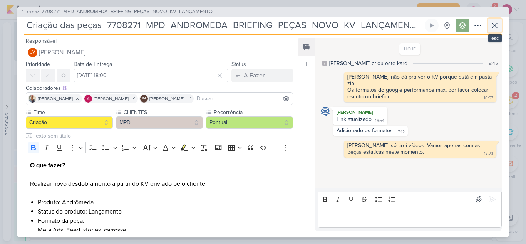
click at [501, 27] on button at bounding box center [495, 25] width 14 height 14
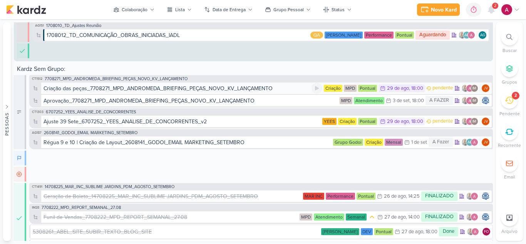
click at [216, 89] on div "Criação das peças_7708271_MPD_ANDROMEDA_BRIEFING_PEÇAS_NOVO_KV_LANÇAMENTO" at bounding box center [158, 88] width 229 height 8
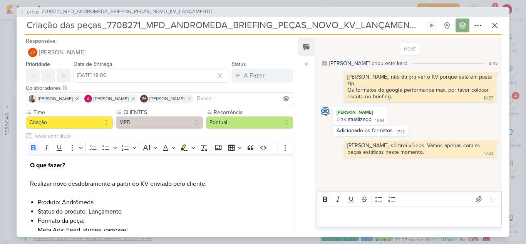
scroll to position [3863, 0]
click at [492, 30] on button at bounding box center [495, 25] width 14 height 14
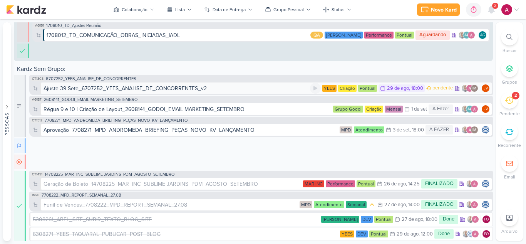
click at [157, 89] on div "Ajuste 39 Sete_6707252_YEES_ANALISE_DE_CONCORRENTES_v2" at bounding box center [125, 88] width 163 height 8
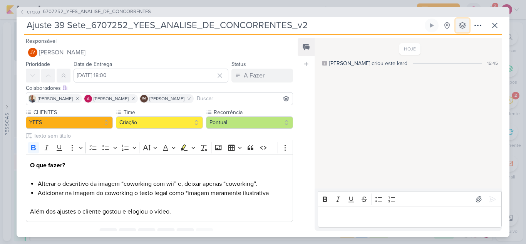
click at [461, 30] on button at bounding box center [463, 25] width 14 height 14
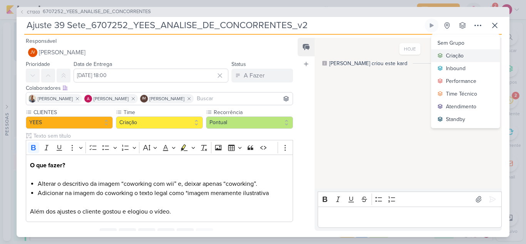
click at [466, 60] on button "Criação" at bounding box center [465, 55] width 69 height 13
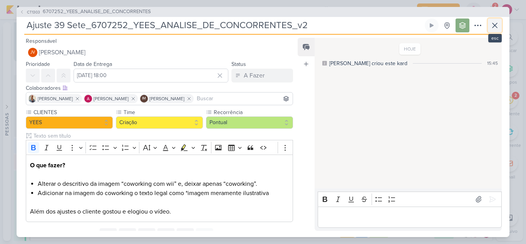
click at [494, 29] on icon at bounding box center [494, 25] width 9 height 9
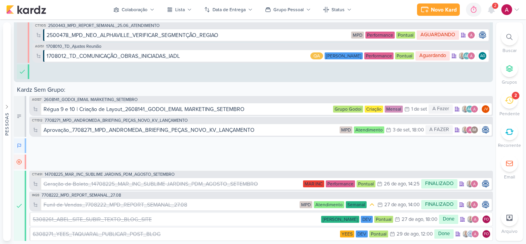
scroll to position [3866, 0]
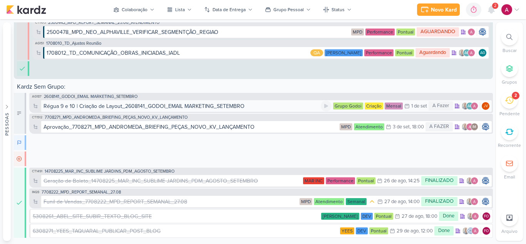
click at [173, 107] on div "Régua 9 e 10 | Criação de Layout_2608141_GODOI_EMAIL MARKETING_SETEMBRO" at bounding box center [144, 106] width 201 height 8
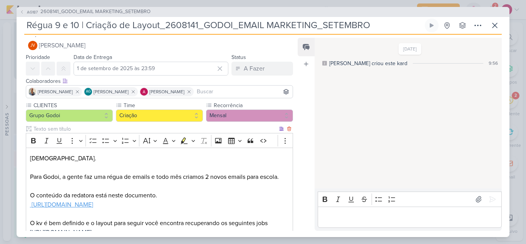
scroll to position [0, 0]
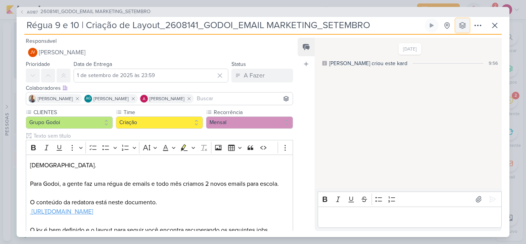
click at [460, 26] on icon at bounding box center [462, 25] width 6 height 6
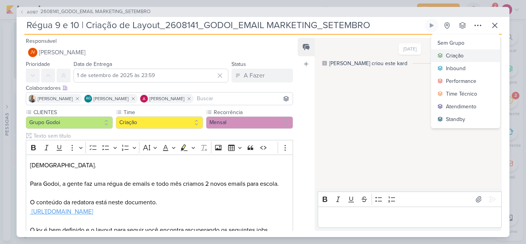
click at [457, 52] on div "Criação" at bounding box center [455, 56] width 18 height 8
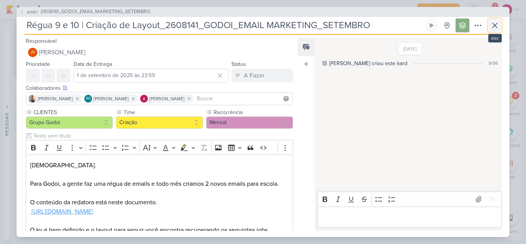
click at [497, 28] on icon at bounding box center [494, 25] width 9 height 9
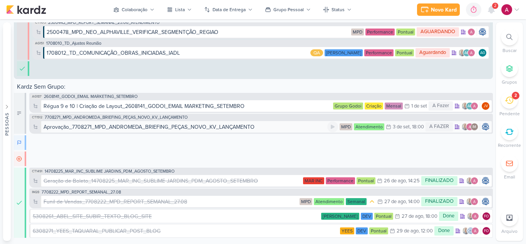
click at [176, 129] on div "Aprovação_7708271_MPD_ANDROMEDA_BRIEFING_PEÇAS_NOVO_KV_LANÇAMENTO" at bounding box center [149, 127] width 211 height 8
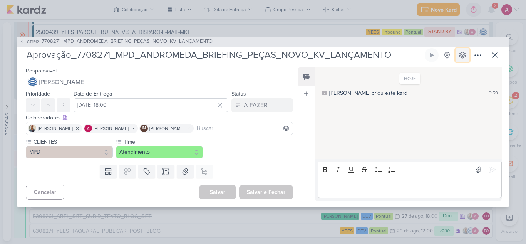
click at [466, 57] on button at bounding box center [463, 55] width 14 height 14
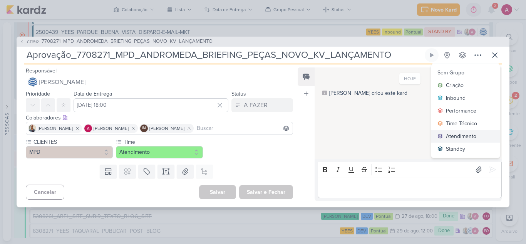
click at [464, 132] on div "Atendimento" at bounding box center [461, 136] width 30 height 8
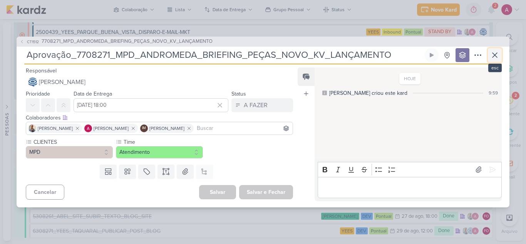
click at [491, 57] on icon at bounding box center [494, 54] width 9 height 9
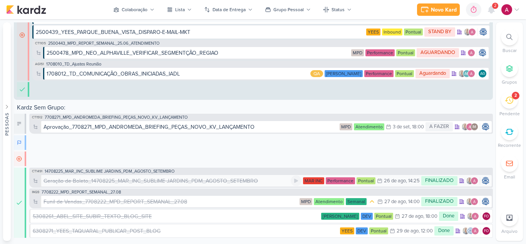
click at [170, 185] on div "Geração de Boleto_14708225_MAR_INC_SUBLIME JARDINS_PDM_AGOSTO_SETEMBRO MAR INC …" at bounding box center [266, 180] width 452 height 12
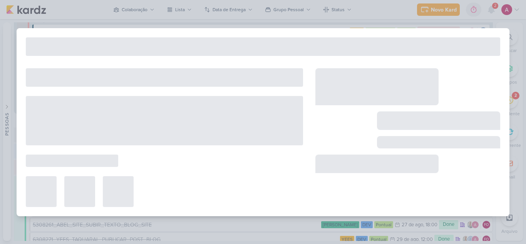
scroll to position [3874, 0]
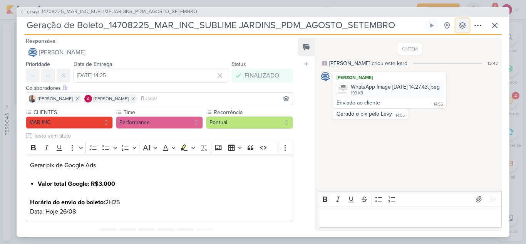
click at [462, 30] on button at bounding box center [463, 25] width 14 height 14
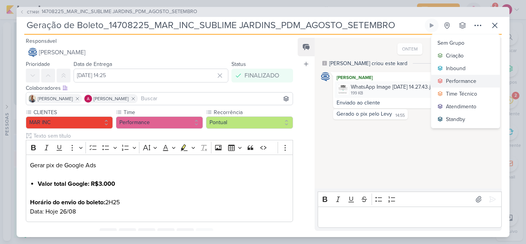
click at [467, 81] on div "Performance" at bounding box center [461, 81] width 30 height 8
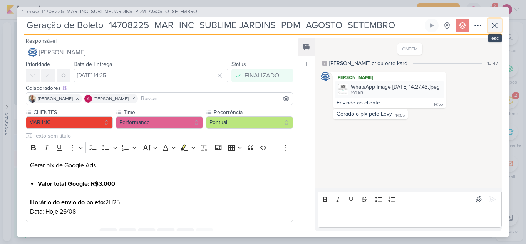
click at [494, 25] on icon at bounding box center [494, 25] width 5 height 5
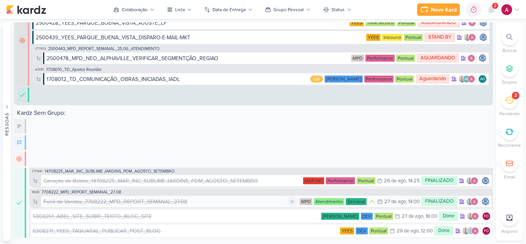
click at [161, 199] on div "Funil de Vendas_7708222_MPD_REPORT_SEMANAL_27.08" at bounding box center [116, 202] width 144 height 8
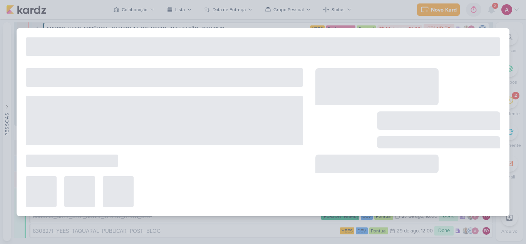
scroll to position [3866, 0]
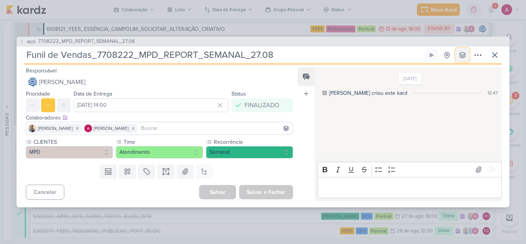
click at [461, 54] on icon at bounding box center [463, 55] width 8 height 8
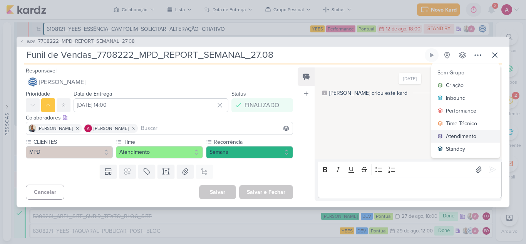
click at [459, 135] on div "Atendimento" at bounding box center [461, 136] width 30 height 8
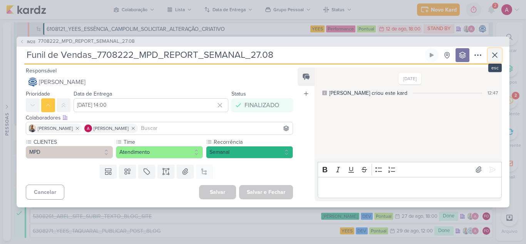
click at [491, 54] on icon at bounding box center [494, 54] width 9 height 9
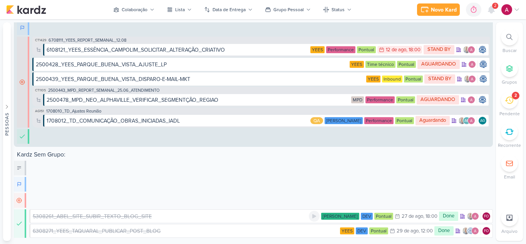
click at [136, 216] on div "5308261_ABEL_SITE_SUBIR_TEXTO_BLOG_SITE" at bounding box center [92, 216] width 119 height 8
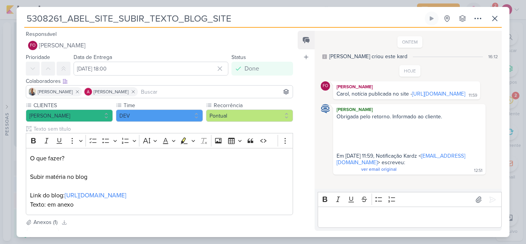
scroll to position [7, 0]
click at [463, 18] on icon at bounding box center [463, 19] width 8 height 8
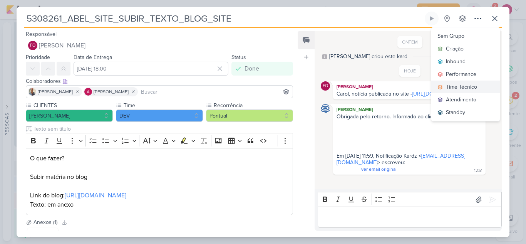
click at [461, 87] on div "Time Técnico" at bounding box center [461, 87] width 31 height 8
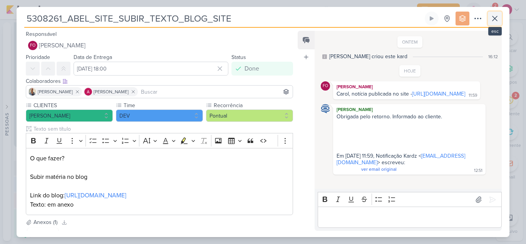
click at [493, 22] on icon at bounding box center [494, 18] width 9 height 9
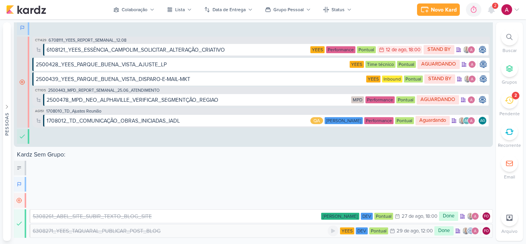
click at [131, 230] on div "6308271_YEES_TAQUARAL_PUBLICAR_POST_BLOG" at bounding box center [97, 231] width 128 height 8
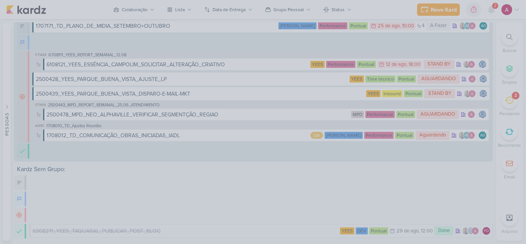
scroll to position [3866, 0]
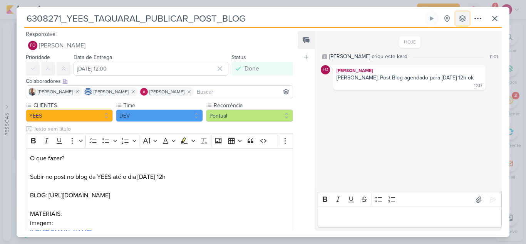
click at [459, 24] on button at bounding box center [463, 19] width 14 height 14
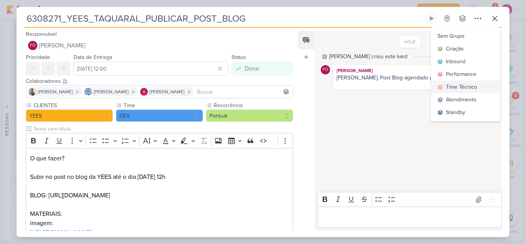
click at [466, 86] on div "Time Técnico" at bounding box center [461, 87] width 31 height 8
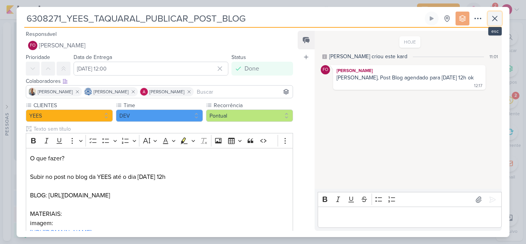
click at [497, 24] on button at bounding box center [495, 19] width 14 height 14
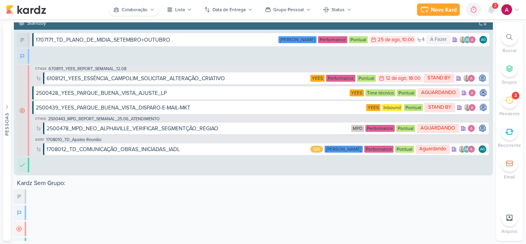
scroll to position [3881, 0]
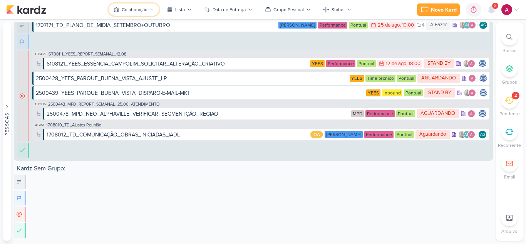
click at [147, 8] on div "Colaboração" at bounding box center [135, 9] width 26 height 7
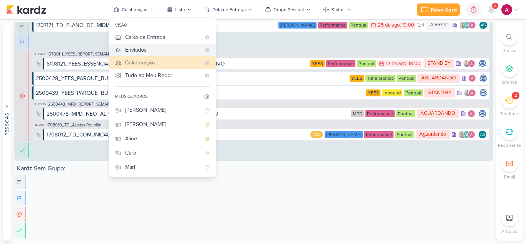
click at [155, 53] on div "Enviados" at bounding box center [162, 50] width 75 height 8
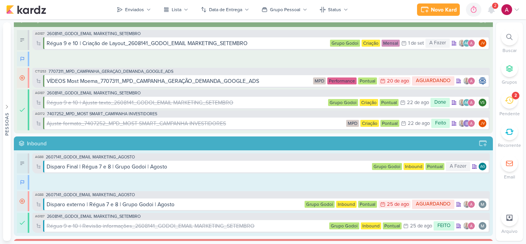
scroll to position [0, 0]
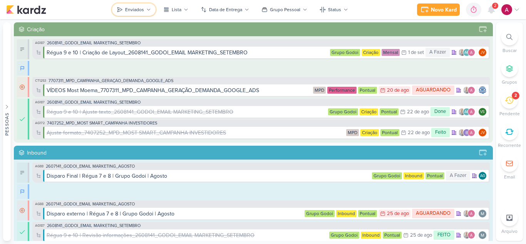
click at [147, 10] on icon at bounding box center [148, 9] width 5 height 5
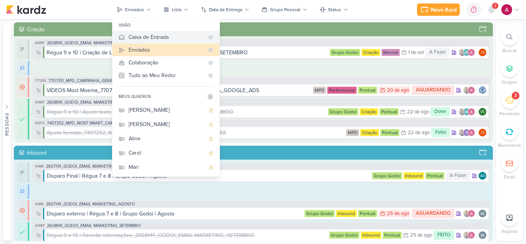
click at [173, 39] on div "Caixa de Entrada" at bounding box center [166, 37] width 75 height 8
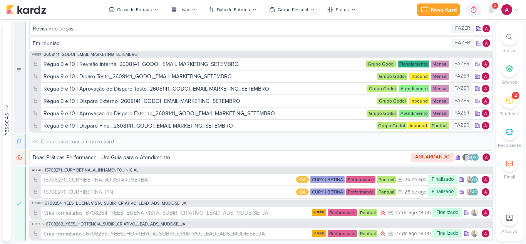
scroll to position [360, 0]
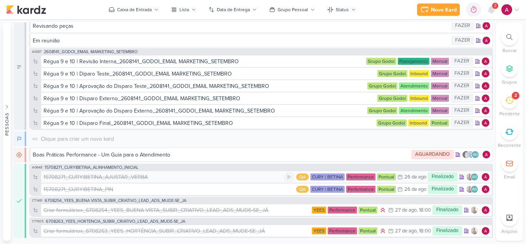
click at [158, 178] on div "15708271_CURY|BETINA_AJUSTAR_VERBA" at bounding box center [164, 177] width 240 height 8
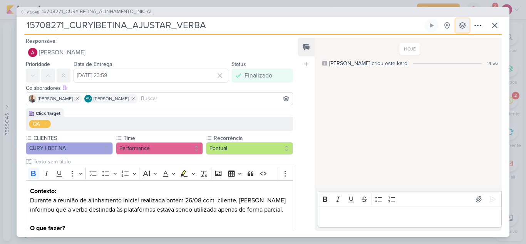
click at [459, 27] on icon at bounding box center [463, 26] width 8 height 8
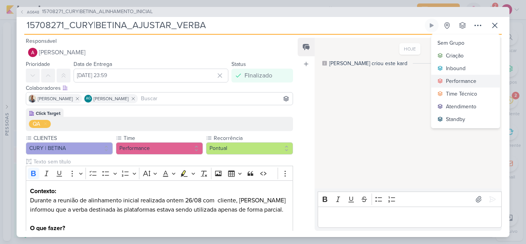
click at [466, 81] on div "Performance" at bounding box center [461, 81] width 30 height 8
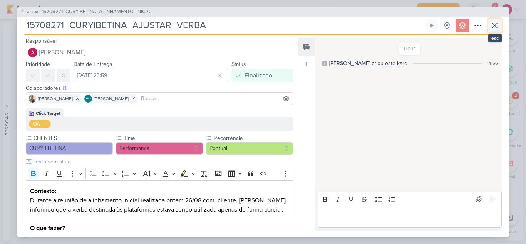
click at [494, 29] on icon at bounding box center [494, 25] width 9 height 9
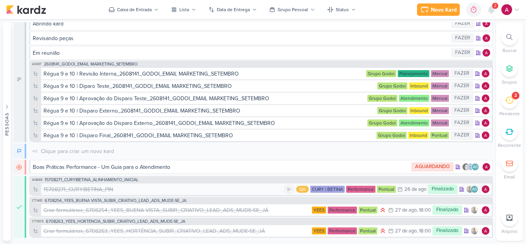
click at [121, 190] on div "15708271_CURY|BETINA_PIN" at bounding box center [164, 189] width 240 height 8
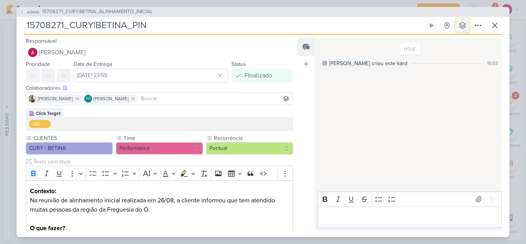
click at [457, 26] on button at bounding box center [463, 25] width 14 height 14
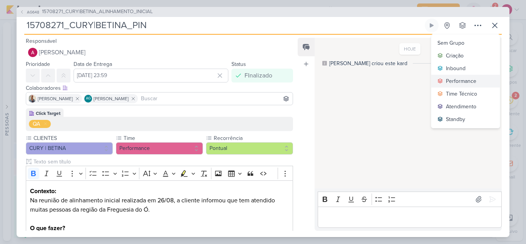
click at [469, 80] on div "Performance" at bounding box center [461, 81] width 30 height 8
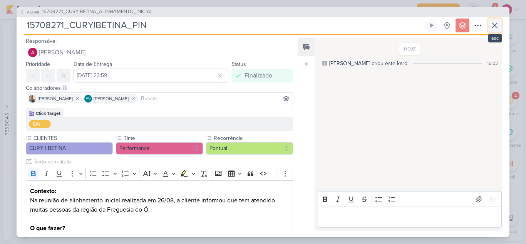
click at [495, 27] on icon at bounding box center [494, 25] width 9 height 9
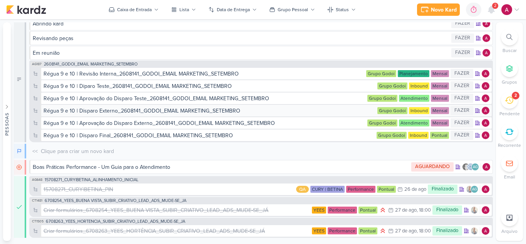
scroll to position [360, 0]
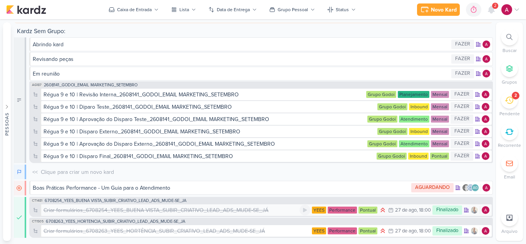
click at [163, 208] on div "Criar formulários_6708254_YEES_BUENA VISTA_SUBIR_CRIATIVO_LEAD_ADS_MUDE-SE_JÁ" at bounding box center [156, 210] width 225 height 8
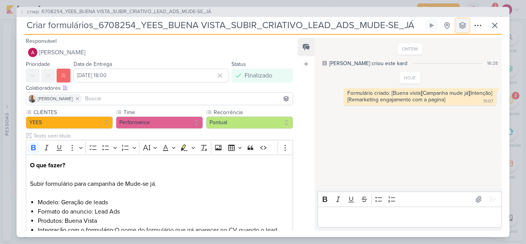
click at [461, 24] on icon at bounding box center [462, 25] width 6 height 6
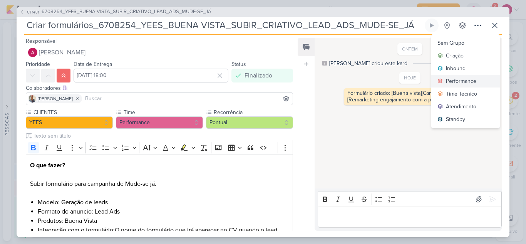
click at [461, 79] on div "Performance" at bounding box center [461, 81] width 30 height 8
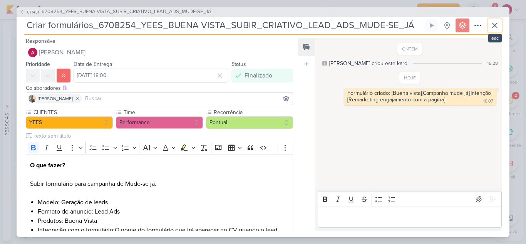
drag, startPoint x: 494, startPoint y: 24, endPoint x: 481, endPoint y: 36, distance: 17.5
click at [494, 24] on icon at bounding box center [494, 25] width 5 height 5
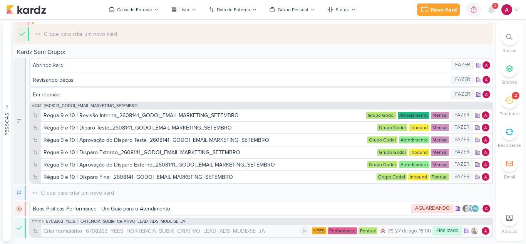
click at [167, 231] on div "Criar formulários_6708263_YEES_HORTÊNCIA_SUBIR_CRIATIVO_LEAD_ADS_MUDE-SE_JÁ" at bounding box center [154, 231] width 221 height 8
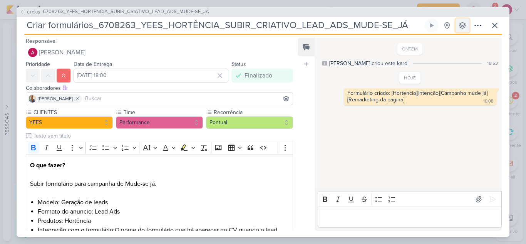
click at [461, 26] on icon at bounding box center [463, 26] width 8 height 8
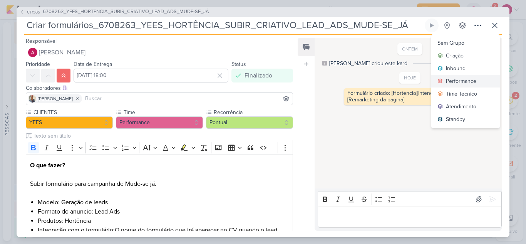
click at [471, 79] on div "Performance" at bounding box center [461, 81] width 30 height 8
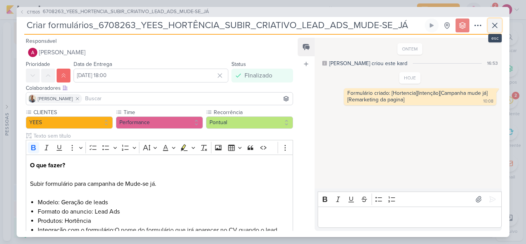
click at [494, 29] on icon at bounding box center [494, 25] width 9 height 9
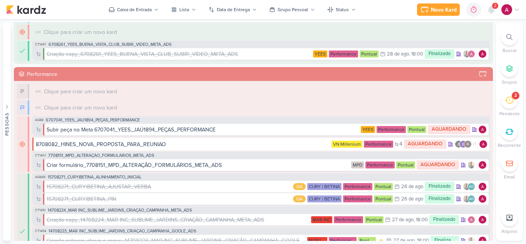
scroll to position [0, 0]
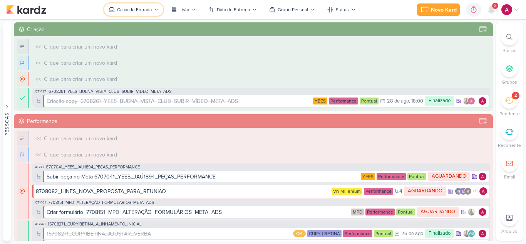
click at [151, 9] on div "Caixa de Entrada" at bounding box center [134, 9] width 35 height 7
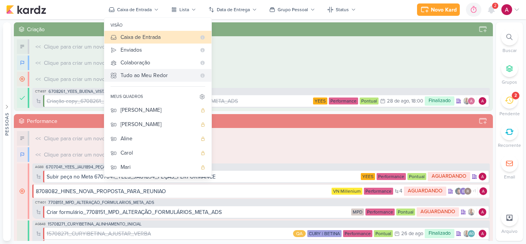
click at [158, 72] on div "Tudo ao Meu Redor" at bounding box center [158, 75] width 75 height 8
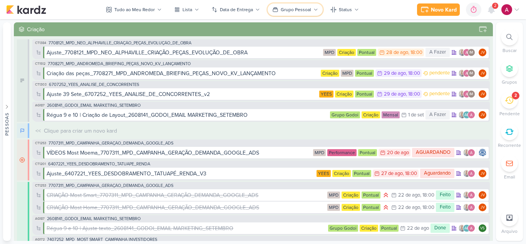
click at [307, 6] on button "Grupo Pessoal" at bounding box center [295, 9] width 55 height 12
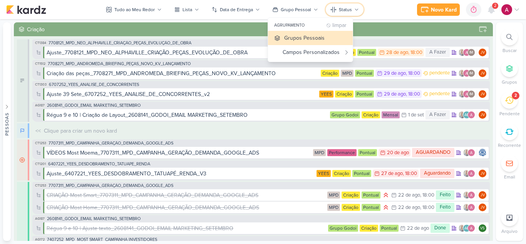
click at [353, 12] on button "Status" at bounding box center [345, 9] width 38 height 12
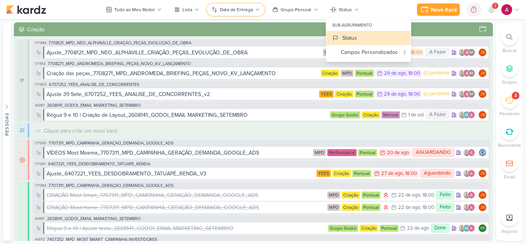
click at [245, 11] on div "Data de Entrega" at bounding box center [236, 9] width 33 height 7
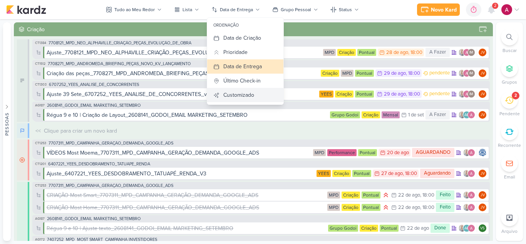
click at [234, 96] on div "Customizado" at bounding box center [238, 95] width 31 height 8
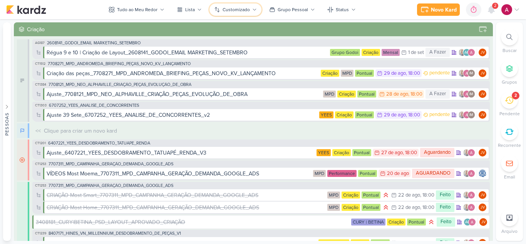
click at [249, 8] on div "Customizado" at bounding box center [236, 9] width 27 height 7
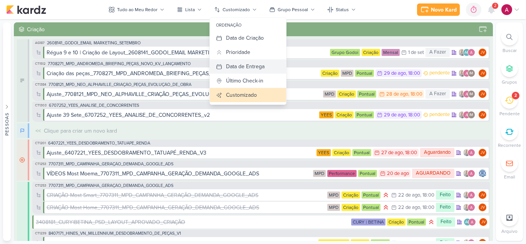
click at [246, 65] on div "Data de Entrega" at bounding box center [245, 66] width 39 height 8
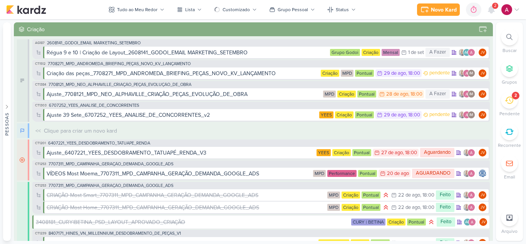
click at [511, 7] on img at bounding box center [506, 9] width 11 height 11
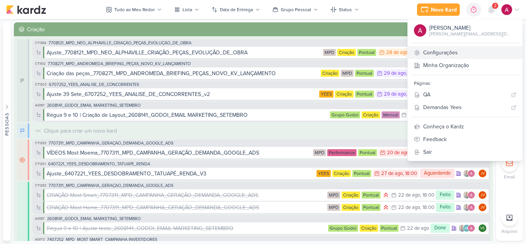
click at [462, 54] on link "Configurações" at bounding box center [465, 52] width 115 height 13
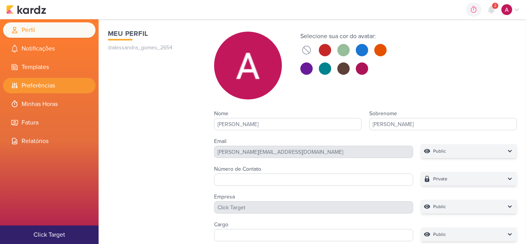
click at [49, 84] on li "Preferências" at bounding box center [49, 85] width 92 height 15
select select "pt-BR"
select select "America/Sao_Paulo"
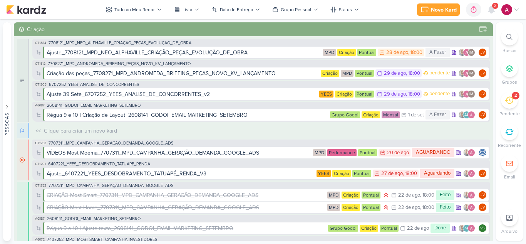
click at [508, 220] on icon at bounding box center [509, 217] width 6 height 6
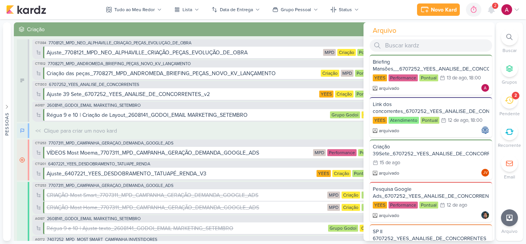
click at [508, 220] on icon at bounding box center [509, 217] width 6 height 6
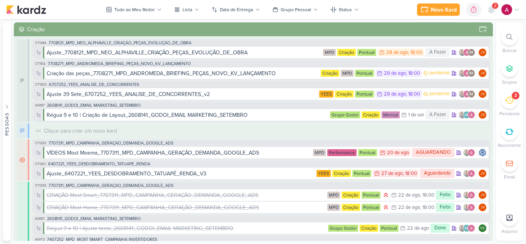
click at [513, 166] on icon at bounding box center [510, 163] width 8 height 8
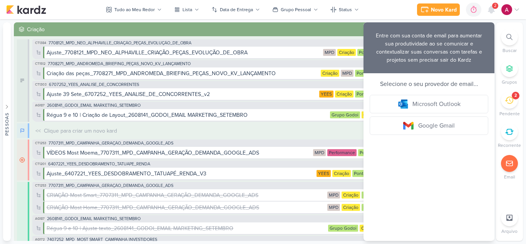
click at [510, 163] on icon at bounding box center [510, 163] width 8 height 8
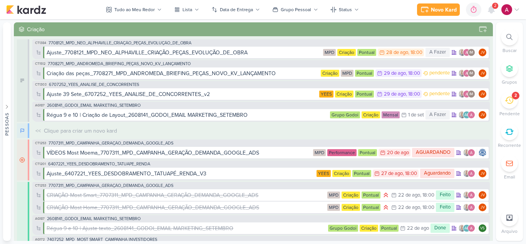
click at [513, 70] on icon at bounding box center [510, 69] width 8 height 8
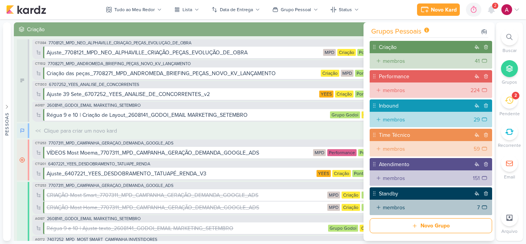
click at [474, 90] on div "224" at bounding box center [475, 90] width 9 height 8
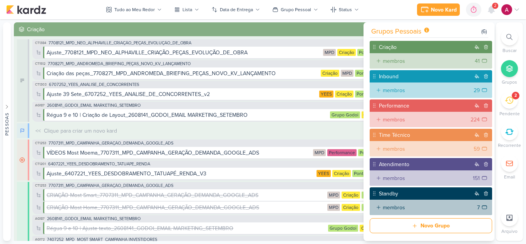
click at [508, 70] on icon at bounding box center [509, 68] width 6 height 6
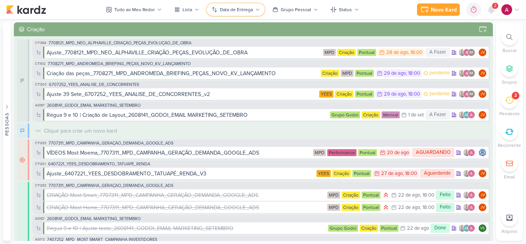
click at [248, 8] on div "Data de Entrega" at bounding box center [236, 9] width 33 height 7
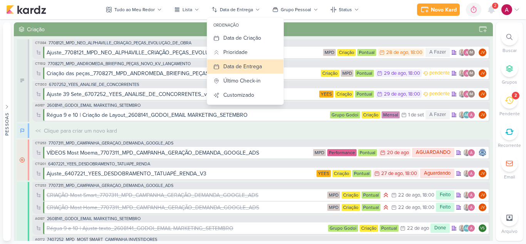
click at [383, 15] on div "Novo Kard Ctrl + k 0h0m Sessão desligada... Hoje 0h0m Semana 0h0m Mês 0h0m" at bounding box center [263, 9] width 514 height 19
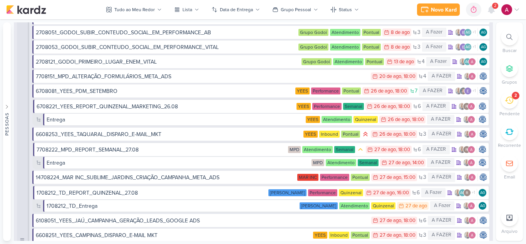
scroll to position [2926, 0]
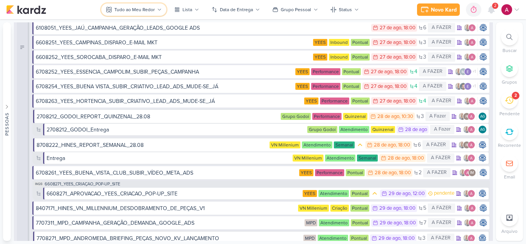
click at [143, 8] on div "Tudo ao Meu Redor" at bounding box center [134, 9] width 40 height 7
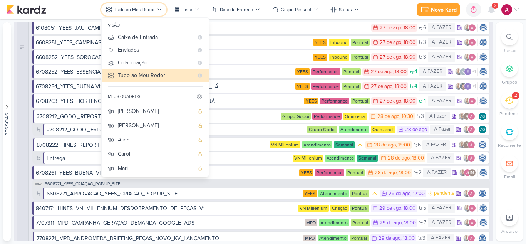
scroll to position [44, 0]
click at [198, 95] on icon at bounding box center [199, 97] width 6 height 6
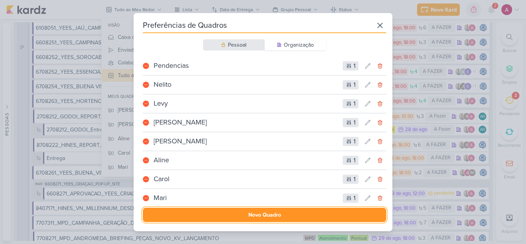
click at [260, 215] on button "Novo Quadro" at bounding box center [264, 215] width 243 height 14
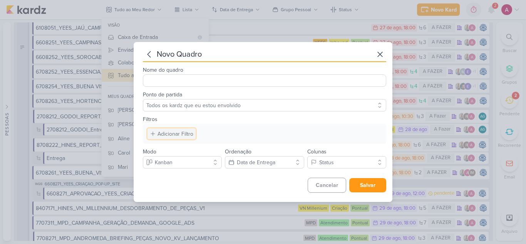
click at [181, 136] on div "Adicionar Filtro" at bounding box center [175, 134] width 36 height 8
click at [184, 146] on div "Responsável" at bounding box center [177, 148] width 31 height 8
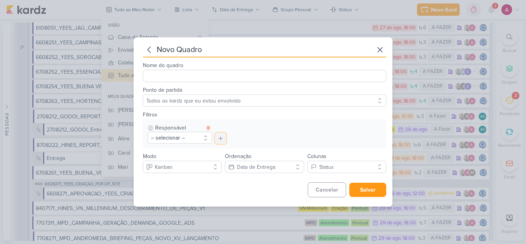
click at [219, 137] on icon at bounding box center [221, 138] width 6 height 6
click at [236, 153] on div "Responsável" at bounding box center [244, 153] width 31 height 8
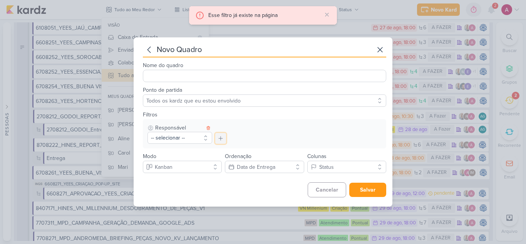
click at [215, 136] on button at bounding box center [220, 138] width 11 height 11
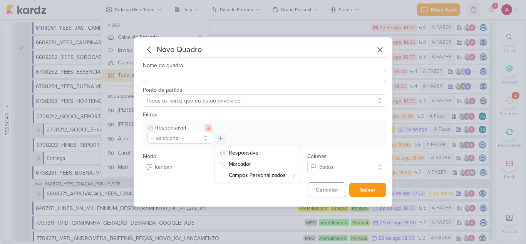
click at [207, 128] on icon at bounding box center [208, 127] width 3 height 3
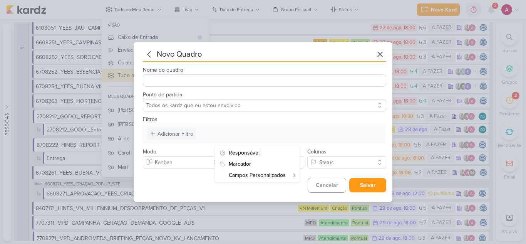
click at [325, 136] on div "Adicionar Filtro Responsável Marcador Campos Personalizados CLIENTES Time" at bounding box center [264, 134] width 243 height 20
drag, startPoint x: 234, startPoint y: 186, endPoint x: 223, endPoint y: 189, distance: 12.2
click at [234, 186] on div "Cancelar Salvar" at bounding box center [264, 185] width 243 height 15
click at [281, 127] on div "Adicionar Filtro Responsável Marcador Campos Personalizados CLIENTES Time" at bounding box center [264, 134] width 243 height 20
click at [190, 165] on button "Kanban" at bounding box center [182, 162] width 79 height 12
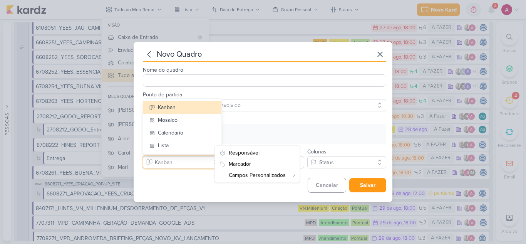
click at [190, 165] on button "Kanban" at bounding box center [182, 162] width 79 height 12
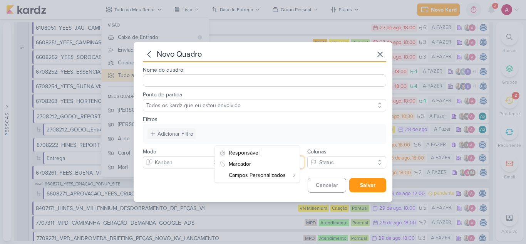
click at [301, 162] on button "Data de Entrega" at bounding box center [264, 162] width 79 height 12
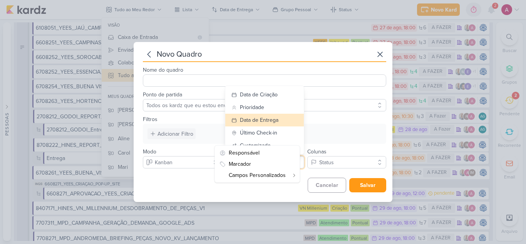
click at [301, 162] on button "Data de Entrega" at bounding box center [264, 162] width 79 height 12
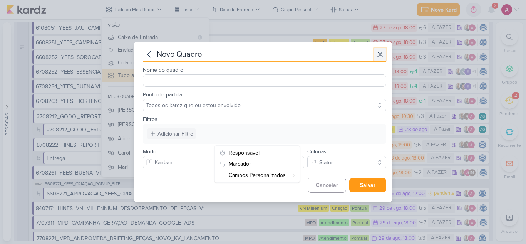
click at [378, 52] on icon at bounding box center [379, 54] width 9 height 9
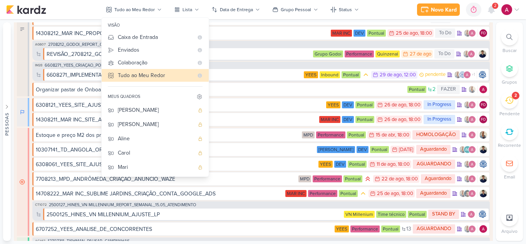
scroll to position [2156, 0]
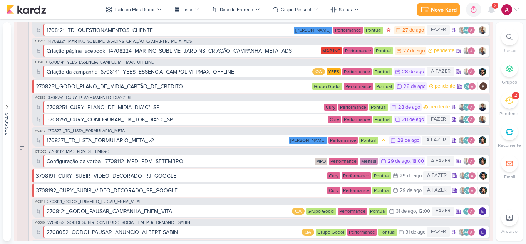
scroll to position [809, 0]
